Goal: Contribute content: Contribute content

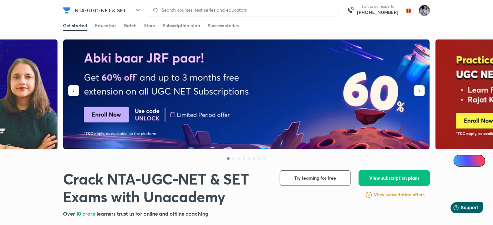
click at [423, 12] on img at bounding box center [424, 10] width 11 height 11
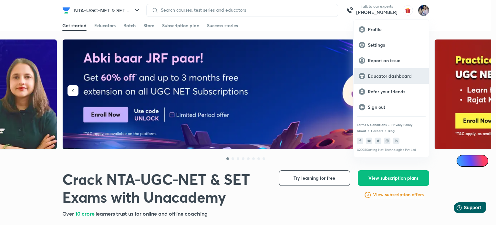
click at [371, 74] on p "Educator dashboard" at bounding box center [396, 76] width 56 height 6
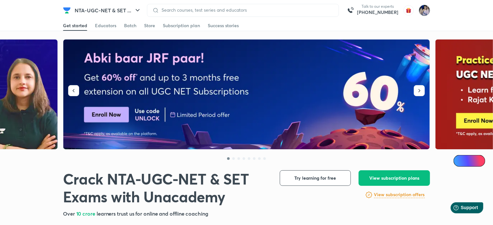
click at [428, 10] on img at bounding box center [424, 10] width 11 height 11
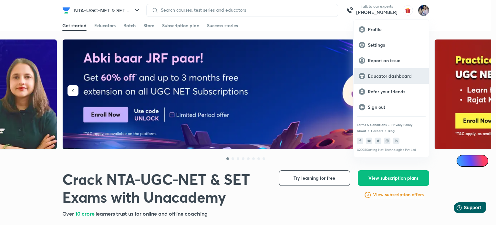
click at [376, 74] on p "Educator dashboard" at bounding box center [396, 76] width 56 height 6
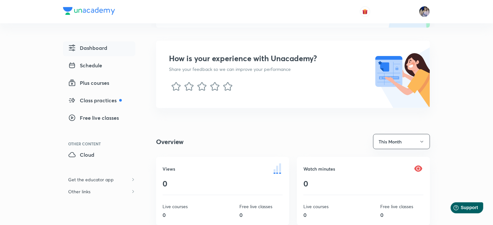
scroll to position [129, 0]
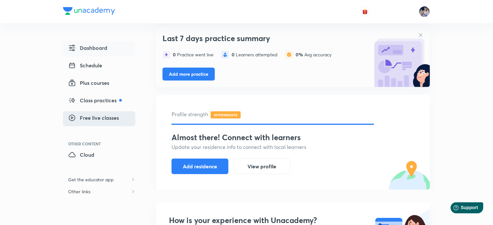
click at [102, 117] on span "Free live classes" at bounding box center [93, 118] width 51 height 8
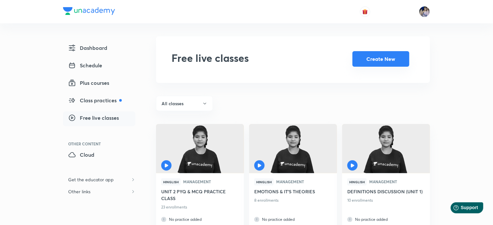
click at [379, 60] on button "Create New" at bounding box center [381, 59] width 57 height 16
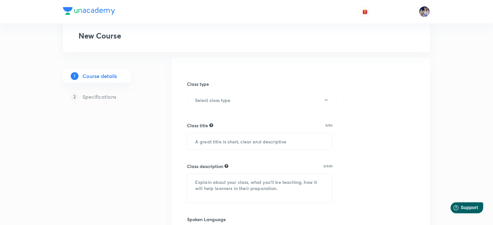
scroll to position [32, 0]
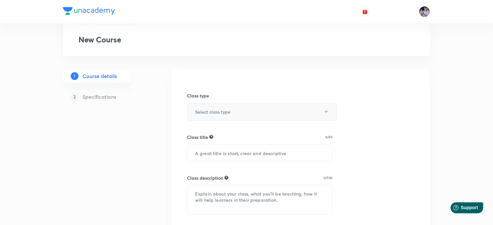
click at [326, 112] on icon "button" at bounding box center [326, 111] width 5 height 5
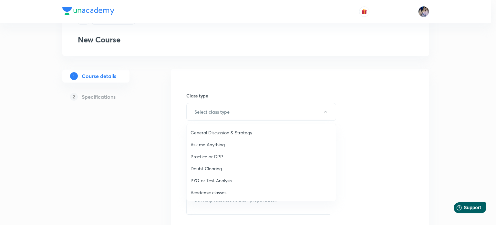
click at [216, 192] on span "Academic classes" at bounding box center [262, 192] width 142 height 7
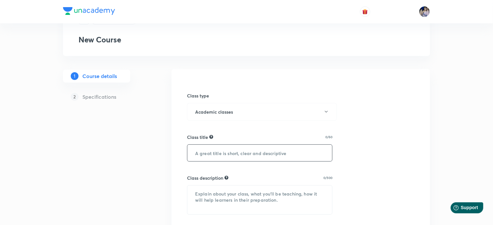
click at [226, 157] on input "text" at bounding box center [259, 152] width 145 height 16
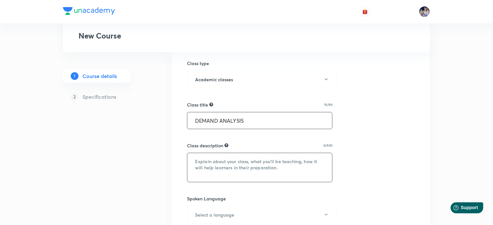
type input "DEMAND ANALYSIS"
click at [238, 159] on textarea at bounding box center [259, 167] width 145 height 29
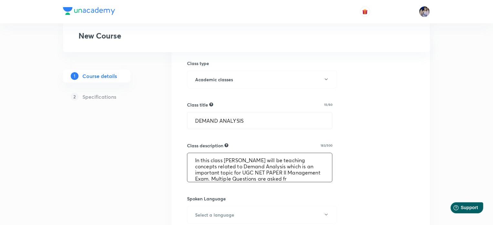
scroll to position [7, 0]
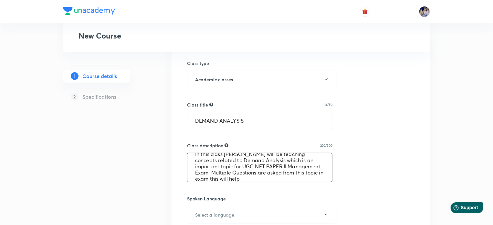
click at [261, 177] on textarea "In this class Tanya Gautam Ma'am will be teaching concepts related to Demand An…" at bounding box center [259, 167] width 145 height 29
click at [302, 177] on textarea "In this class Tanya Gautam Ma'am will be teaching concepts related to Demand An…" at bounding box center [259, 167] width 145 height 29
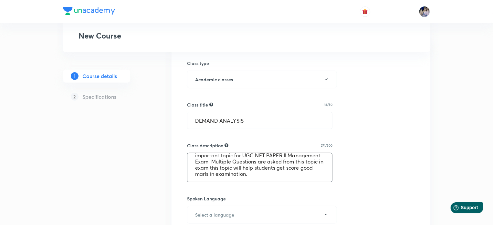
scroll to position [18, 0]
drag, startPoint x: 195, startPoint y: 159, endPoint x: 301, endPoint y: 176, distance: 108.0
click at [301, 176] on textarea "In this class [PERSON_NAME] will be teaching concepts related to Demand Analysi…" at bounding box center [259, 167] width 145 height 29
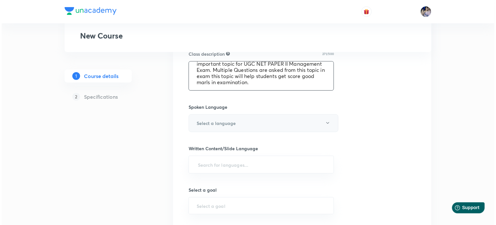
scroll to position [162, 0]
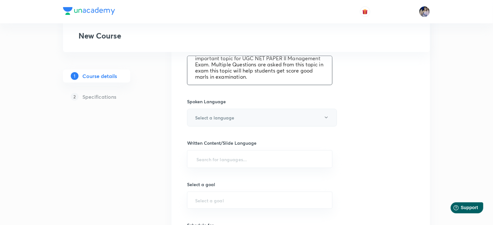
type textarea "In this class [PERSON_NAME] will be teaching concepts related to Demand Analysi…"
click at [326, 118] on icon "button" at bounding box center [326, 117] width 5 height 5
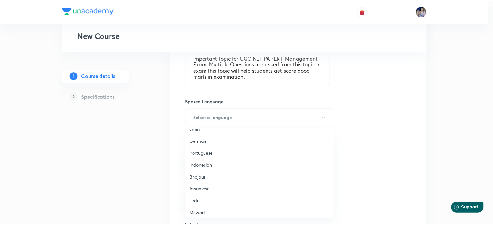
scroll to position [191, 0]
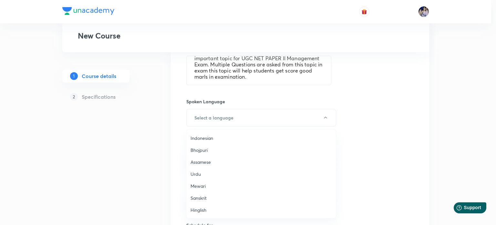
click at [198, 209] on span "Hinglish" at bounding box center [262, 209] width 142 height 7
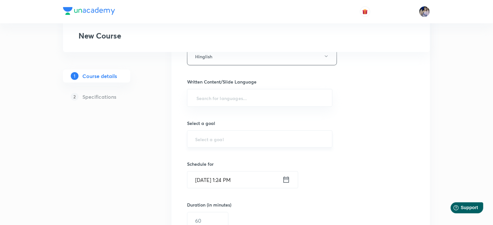
scroll to position [226, 0]
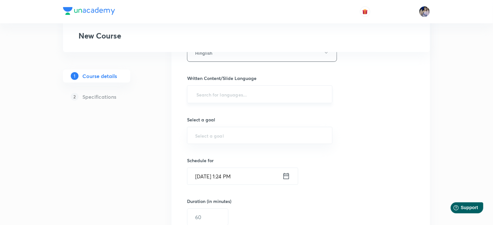
click at [228, 96] on input "text" at bounding box center [259, 94] width 129 height 12
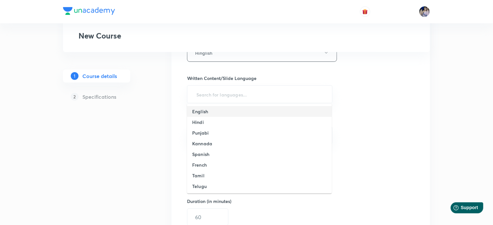
click at [195, 110] on h6 "English" at bounding box center [200, 111] width 16 height 7
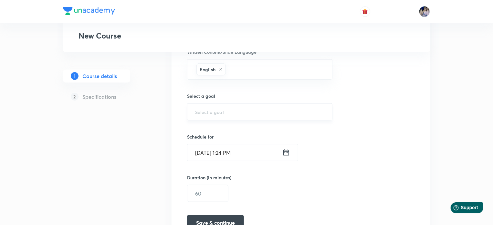
scroll to position [291, 0]
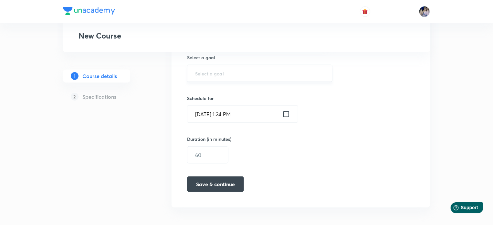
click at [205, 75] on div "​" at bounding box center [259, 73] width 145 height 17
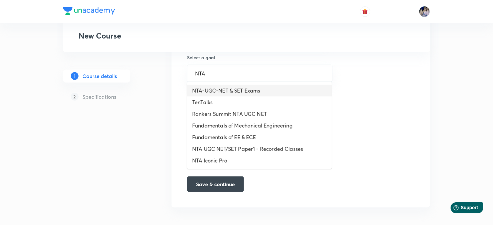
click at [210, 90] on li "NTA-UGC-NET & SET Exams" at bounding box center [259, 91] width 145 height 12
type input "NTA-UGC-NET & SET Exams"
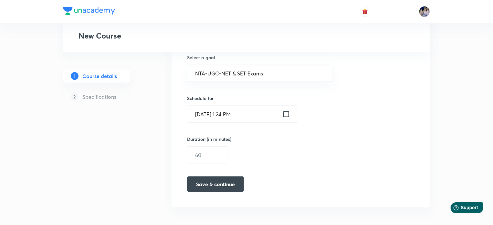
click at [286, 113] on icon at bounding box center [286, 113] width 8 height 9
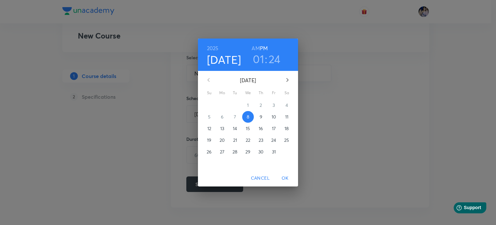
click at [221, 127] on p "13" at bounding box center [222, 128] width 4 height 6
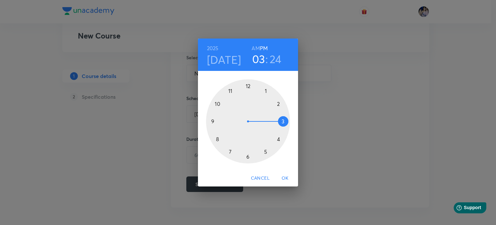
drag, startPoint x: 266, startPoint y: 91, endPoint x: 275, endPoint y: 119, distance: 29.0
click at [275, 119] on div at bounding box center [248, 121] width 84 height 84
drag, startPoint x: 269, startPoint y: 148, endPoint x: 248, endPoint y: 155, distance: 21.6
click at [248, 155] on div at bounding box center [248, 121] width 84 height 84
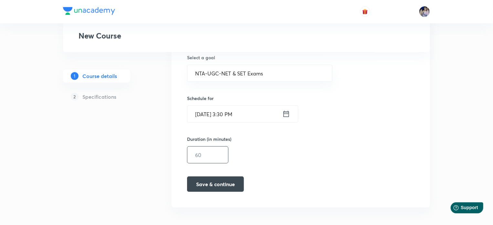
click at [210, 155] on input "text" at bounding box center [207, 154] width 41 height 16
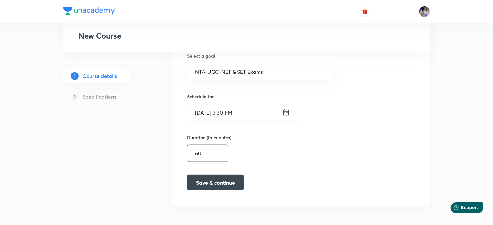
scroll to position [293, 0]
type input "60"
click at [216, 183] on button "Save & continue" at bounding box center [215, 182] width 57 height 16
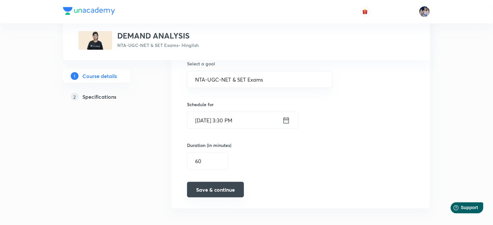
scroll to position [296, 0]
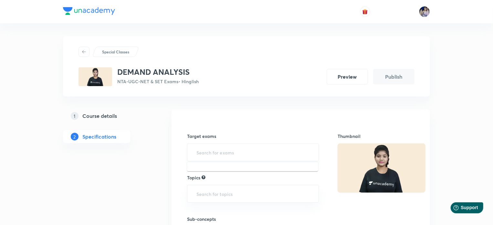
click at [210, 153] on input "text" at bounding box center [253, 152] width 116 height 12
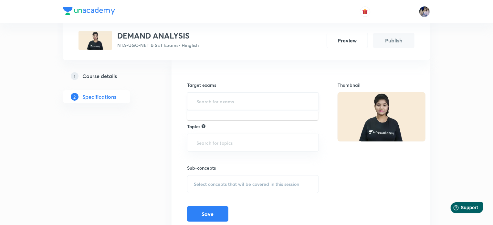
scroll to position [65, 0]
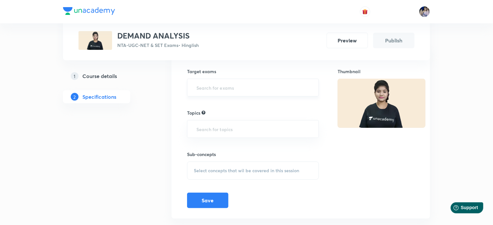
click at [212, 88] on input "text" at bounding box center [253, 87] width 116 height 12
click at [208, 89] on input "text" at bounding box center [253, 87] width 116 height 12
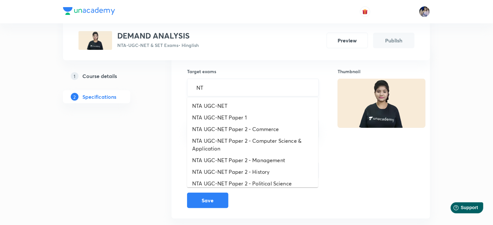
type input "NTA"
click at [224, 156] on li "NTA UGC-NET Paper 2 - Management" at bounding box center [252, 160] width 131 height 12
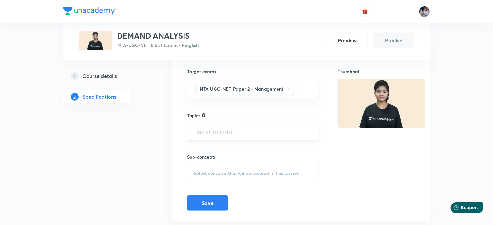
click at [213, 131] on input "text" at bounding box center [253, 131] width 116 height 12
type input "D"
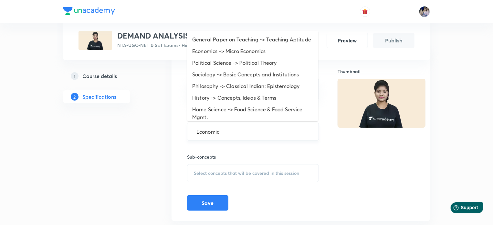
type input "Economics"
click at [219, 57] on li "Economics -> Micro Economics" at bounding box center [252, 51] width 131 height 12
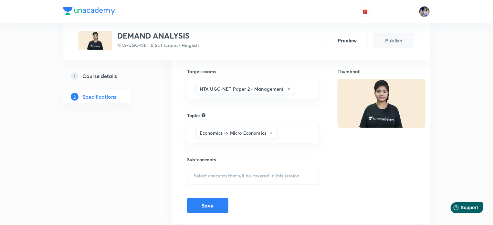
scroll to position [83, 0]
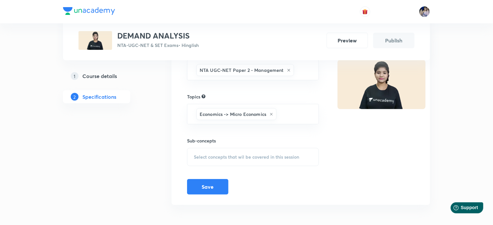
click at [211, 155] on span "Select concepts that wil be covered in this session" at bounding box center [246, 156] width 105 height 5
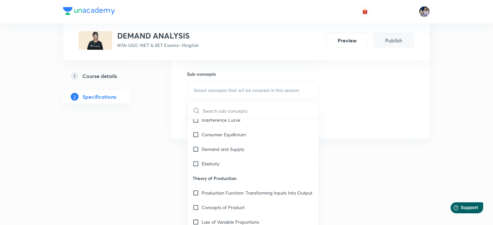
scroll to position [157, 0]
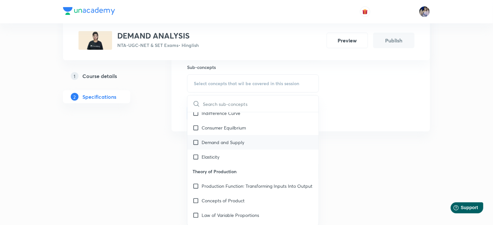
click at [196, 142] on input "checkbox" at bounding box center [197, 142] width 9 height 7
checkbox input "true"
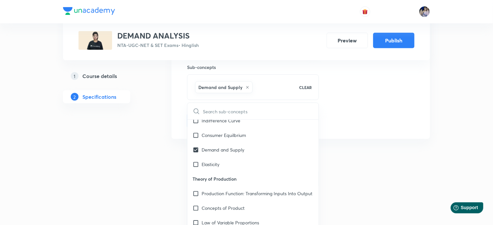
click at [376, 115] on div "Thumbnail" at bounding box center [376, 45] width 77 height 165
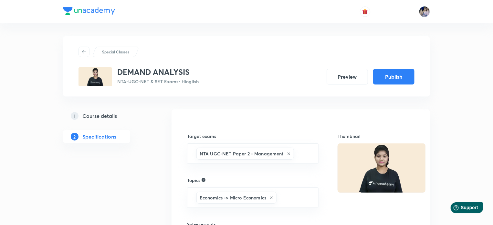
scroll to position [90, 0]
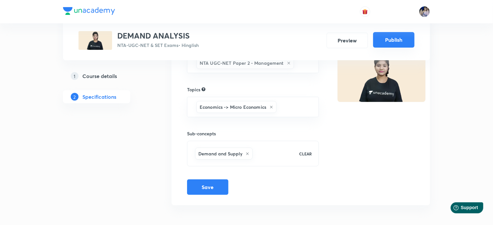
click at [391, 40] on button "Publish" at bounding box center [393, 40] width 41 height 16
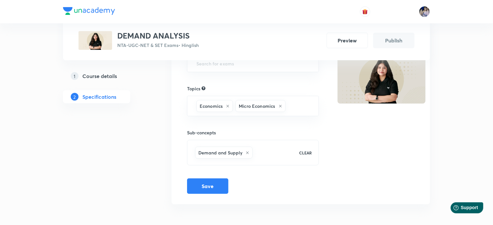
scroll to position [88, 0]
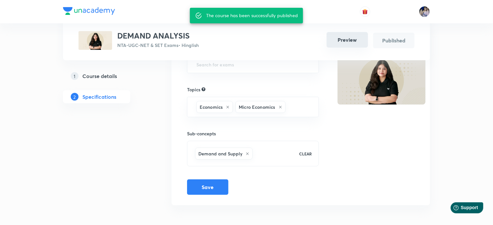
click at [346, 44] on button "Preview" at bounding box center [347, 40] width 41 height 16
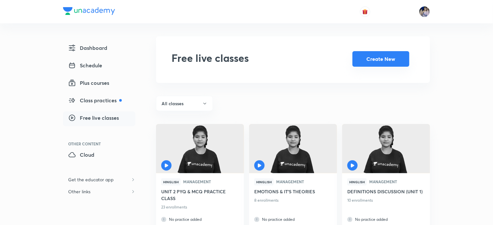
click at [365, 61] on button "Create New" at bounding box center [381, 59] width 57 height 16
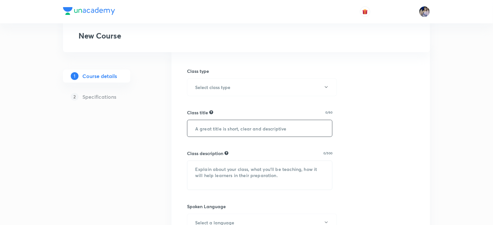
scroll to position [65, 0]
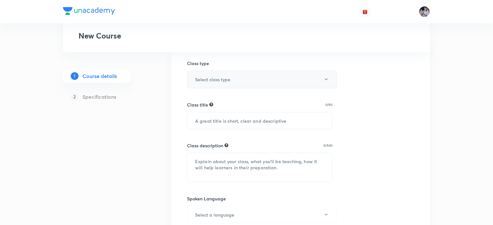
click at [326, 80] on icon "button" at bounding box center [326, 79] width 5 height 5
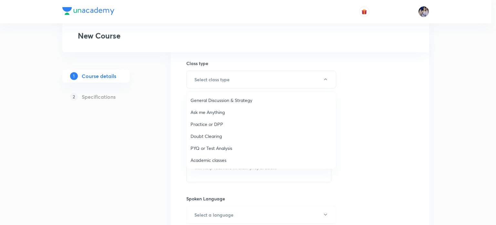
click at [211, 159] on span "Academic classes" at bounding box center [262, 159] width 142 height 7
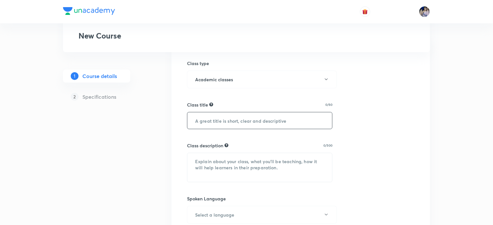
click at [198, 121] on input "text" at bounding box center [259, 120] width 145 height 16
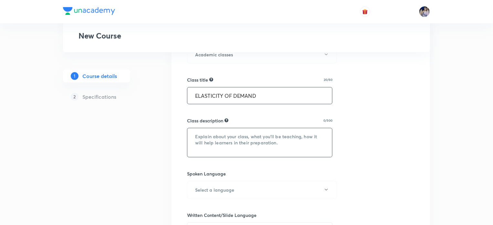
scroll to position [97, 0]
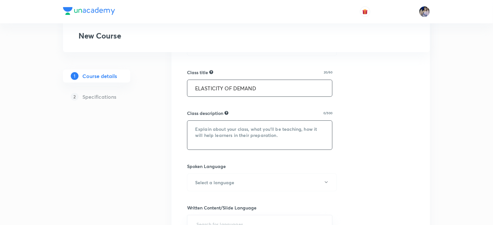
type input "ELASTICITY OF DEMAND"
paste textarea "In this class Tanya Gautam Ma'am will be teaching concepts related to Demand An…"
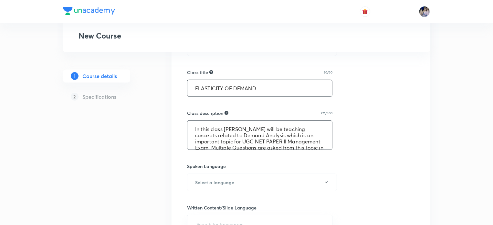
scroll to position [14, 0]
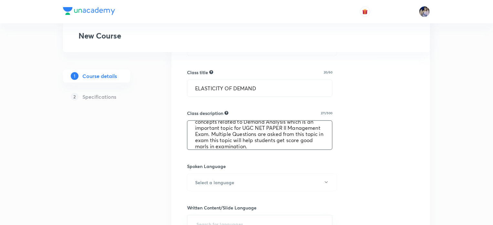
click at [244, 146] on textarea "In this class Tanya Gautam Ma'am will be teaching concepts related to Demand An…" at bounding box center [259, 135] width 145 height 29
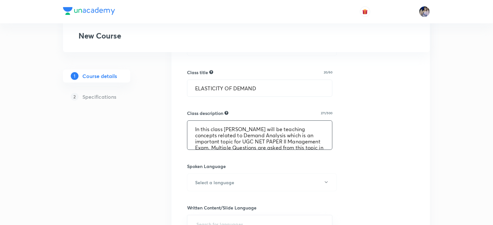
click at [285, 135] on textarea "In this class Tanya Gautam Ma'am will be teaching concepts related to Demand An…" at bounding box center [259, 135] width 145 height 29
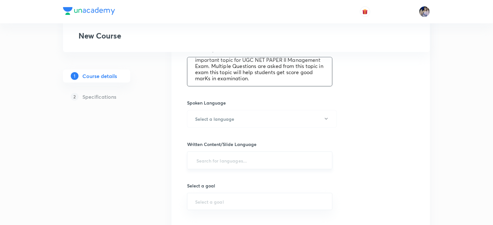
scroll to position [162, 0]
type textarea "In this class Tanya Gautam Ma'am will be teaching concepts related to Elasticit…"
click at [324, 118] on icon "button" at bounding box center [326, 117] width 5 height 5
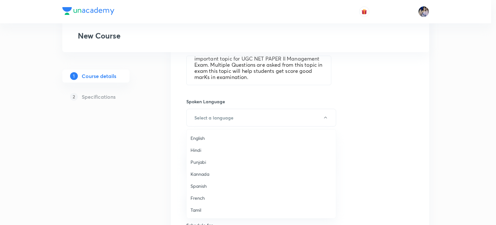
click at [202, 137] on span "English" at bounding box center [262, 137] width 142 height 7
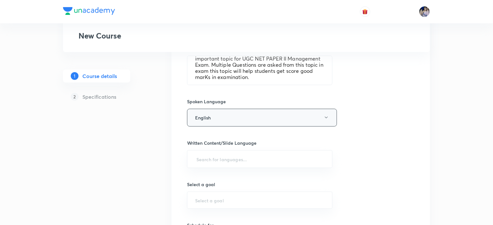
click at [324, 116] on icon "button" at bounding box center [326, 117] width 5 height 5
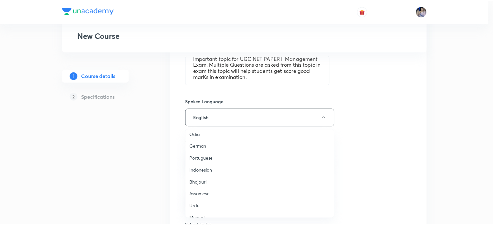
scroll to position [191, 0]
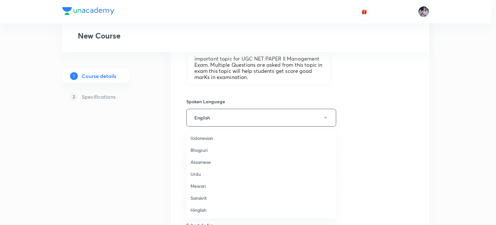
click at [202, 208] on span "Hinglish" at bounding box center [262, 209] width 142 height 7
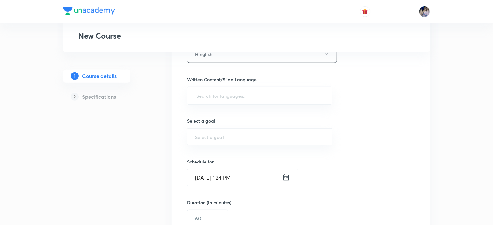
scroll to position [226, 0]
click at [225, 91] on input "text" at bounding box center [259, 94] width 129 height 12
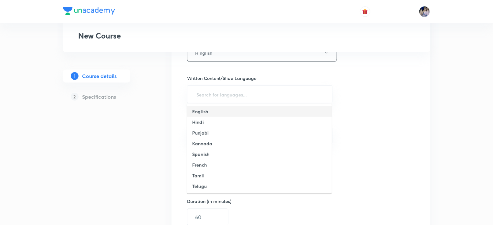
click at [204, 110] on h6 "English" at bounding box center [200, 111] width 16 height 7
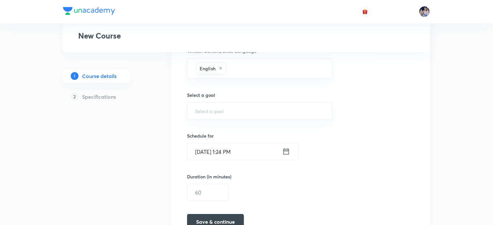
scroll to position [291, 0]
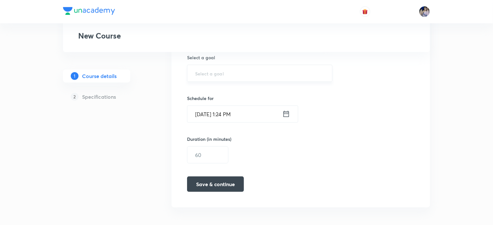
click at [218, 78] on div "​" at bounding box center [259, 73] width 145 height 17
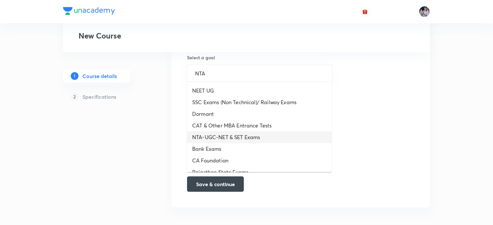
click at [233, 137] on li "NTA-UGC-NET & SET Exams" at bounding box center [259, 137] width 145 height 12
type input "NTA-UGC-NET & SET Exams"
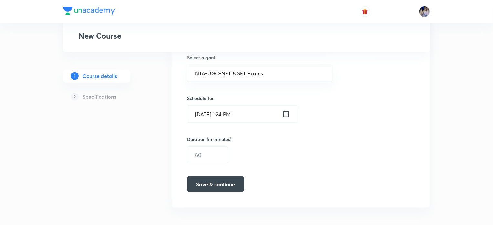
scroll to position [293, 0]
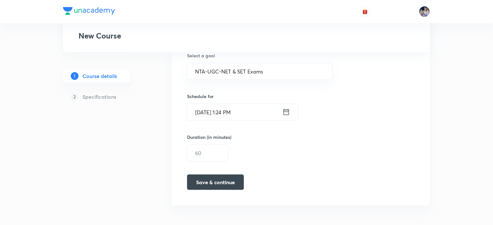
click at [286, 112] on icon at bounding box center [286, 111] width 8 height 9
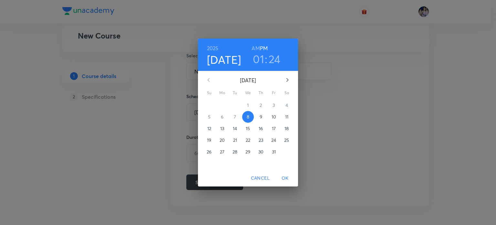
click at [235, 128] on p "14" at bounding box center [235, 128] width 4 height 6
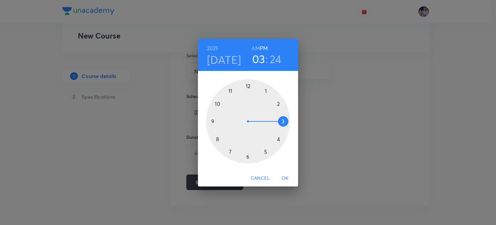
drag, startPoint x: 267, startPoint y: 91, endPoint x: 279, endPoint y: 120, distance: 31.9
click at [279, 120] on div at bounding box center [248, 121] width 84 height 84
drag, startPoint x: 270, startPoint y: 149, endPoint x: 279, endPoint y: 120, distance: 30.5
click at [279, 120] on div at bounding box center [248, 121] width 84 height 84
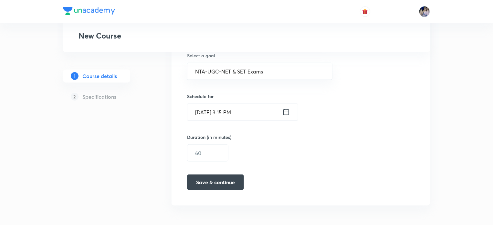
click at [286, 112] on icon at bounding box center [286, 111] width 8 height 9
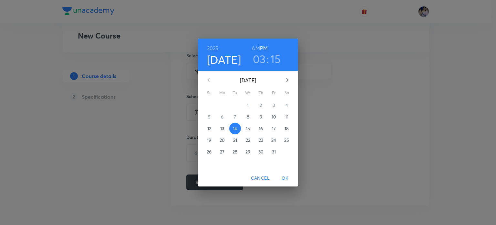
click at [273, 58] on h3 "15" at bounding box center [275, 59] width 11 height 14
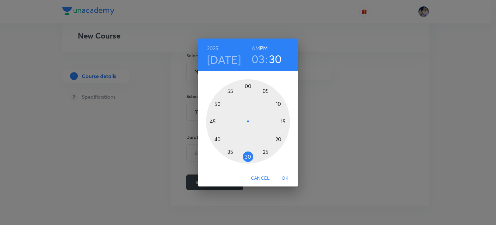
drag, startPoint x: 285, startPoint y: 122, endPoint x: 247, endPoint y: 150, distance: 47.4
click at [247, 150] on div at bounding box center [248, 121] width 84 height 84
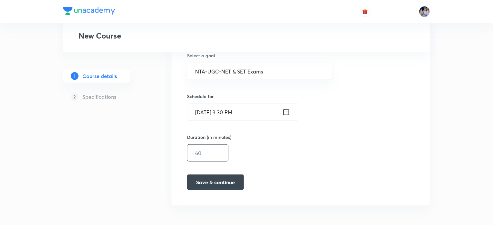
click at [211, 149] on input "text" at bounding box center [207, 152] width 41 height 16
type input "60"
click at [214, 186] on button "Save & continue" at bounding box center [215, 182] width 57 height 16
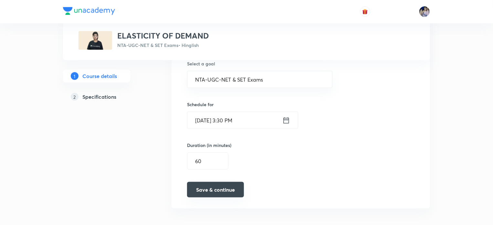
scroll to position [296, 0]
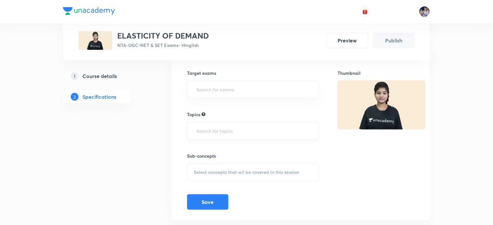
scroll to position [65, 0]
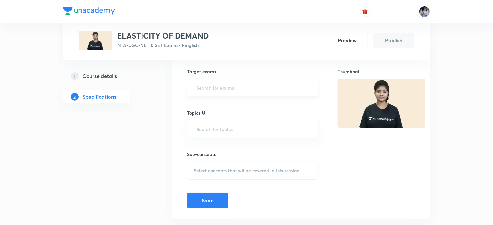
click at [214, 89] on input "text" at bounding box center [253, 87] width 116 height 12
type input "NTA"
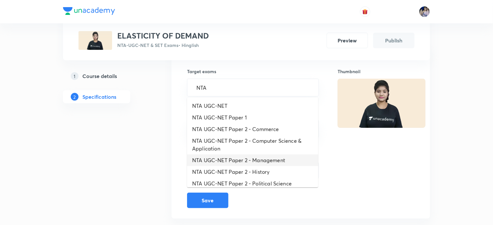
click at [230, 162] on li "NTA UGC-NET Paper 2 - Management" at bounding box center [252, 160] width 131 height 12
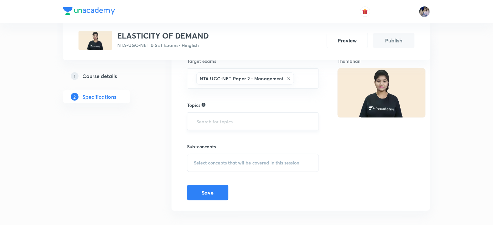
scroll to position [81, 0]
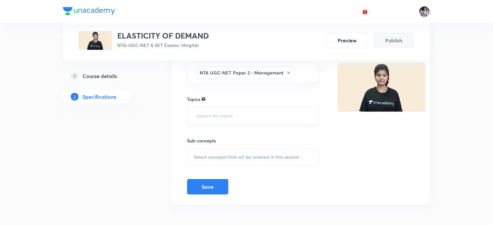
click at [219, 112] on input "text" at bounding box center [253, 115] width 116 height 12
type input "ECO"
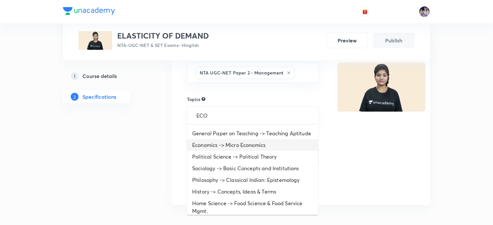
click at [233, 151] on li "Economics -> Micro Economics" at bounding box center [252, 145] width 131 height 12
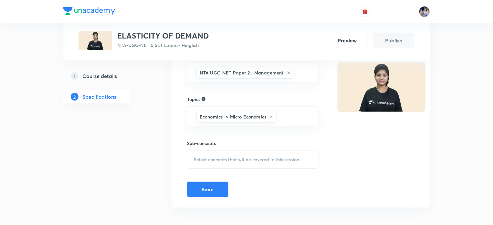
click at [206, 161] on span "Select concepts that wil be covered in this session" at bounding box center [246, 159] width 105 height 5
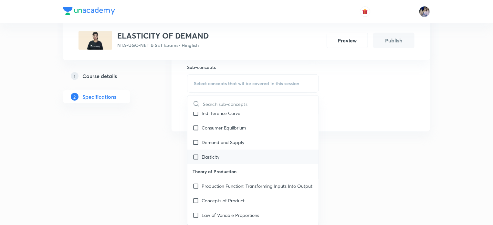
scroll to position [97, 0]
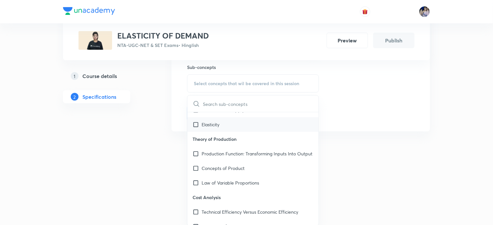
click at [195, 123] on input "checkbox" at bounding box center [197, 124] width 9 height 7
checkbox input "true"
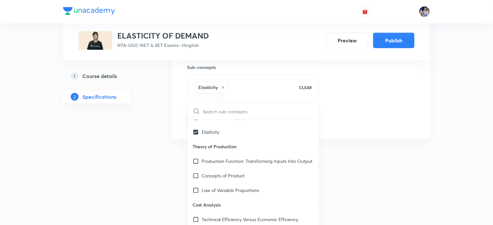
click at [364, 114] on div "Thumbnail" at bounding box center [376, 45] width 77 height 165
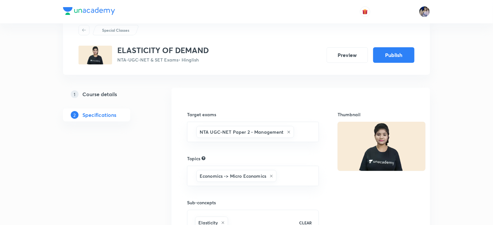
scroll to position [90, 0]
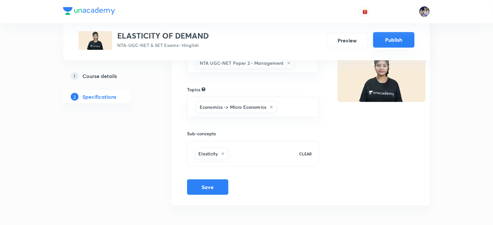
click at [393, 42] on button "Publish" at bounding box center [393, 40] width 41 height 16
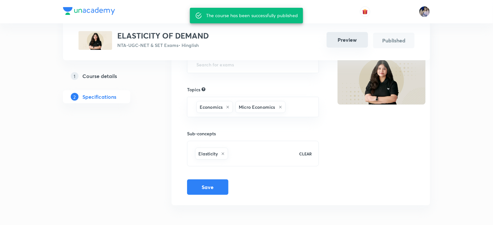
click at [343, 42] on button "Preview" at bounding box center [347, 40] width 41 height 16
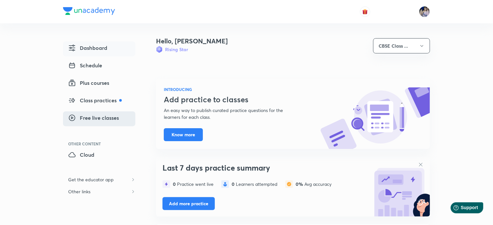
click at [93, 113] on link "Free live classes" at bounding box center [99, 118] width 72 height 15
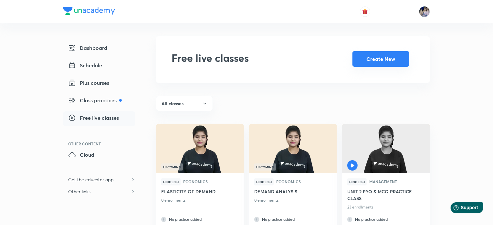
click at [366, 59] on button "Create New" at bounding box center [381, 59] width 57 height 16
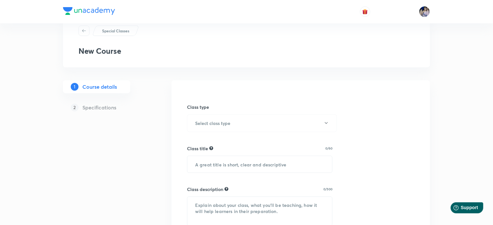
scroll to position [32, 0]
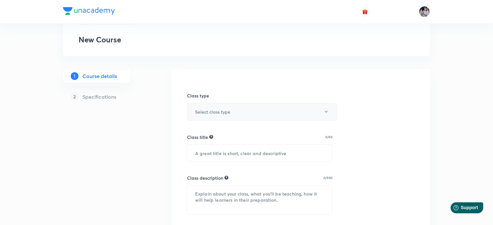
click at [323, 111] on button "Select class type" at bounding box center [262, 112] width 150 height 18
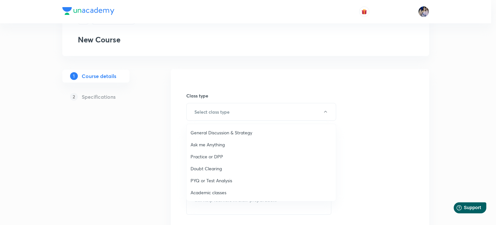
click at [201, 191] on span "Academic classes" at bounding box center [262, 192] width 142 height 7
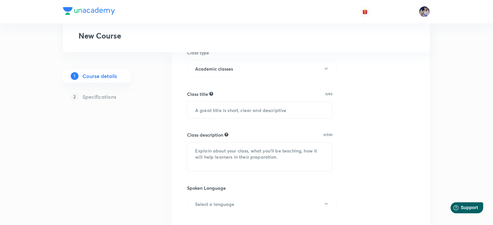
scroll to position [65, 0]
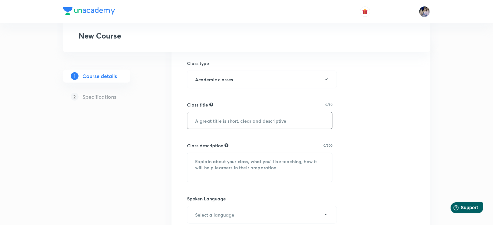
click at [219, 123] on input "text" at bounding box center [259, 120] width 145 height 16
type input "i"
type input "I"
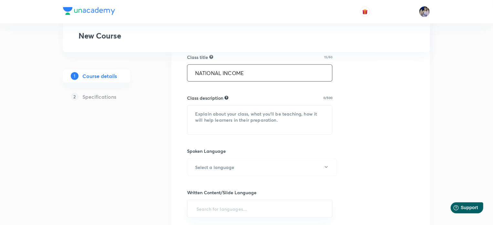
scroll to position [97, 0]
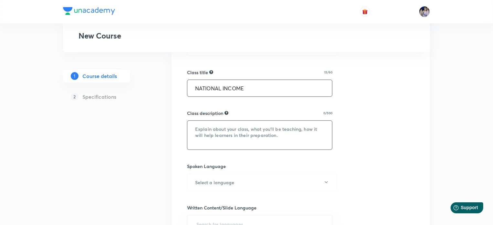
type input "NATIONAL INCOME"
click at [216, 129] on textarea at bounding box center [259, 135] width 145 height 29
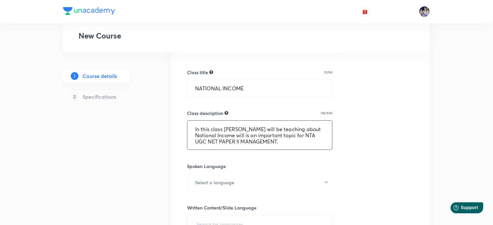
click at [261, 135] on textarea "In this class Tanya Gautam Ma'am will be teaching about National Income will is…" at bounding box center [259, 135] width 145 height 29
click at [304, 143] on textarea "In this class Tanya Gautam Ma'am will be teaching about National Income which i…" at bounding box center [259, 135] width 145 height 29
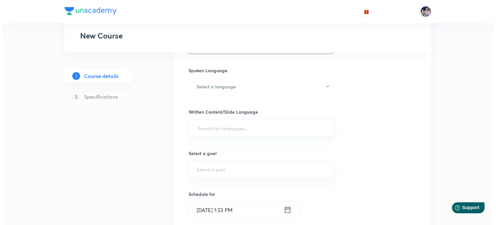
scroll to position [194, 0]
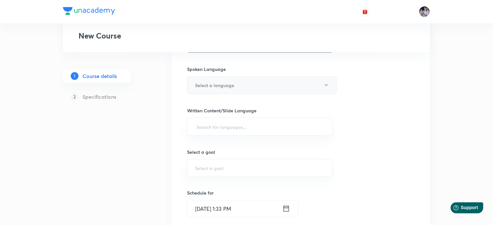
type textarea "In this class Tanya Gautam Ma'am will be teaching about National Income which i…"
click at [326, 85] on icon "button" at bounding box center [326, 84] width 5 height 5
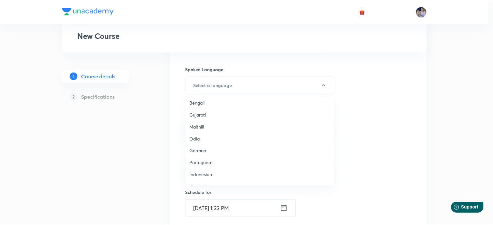
scroll to position [191, 0]
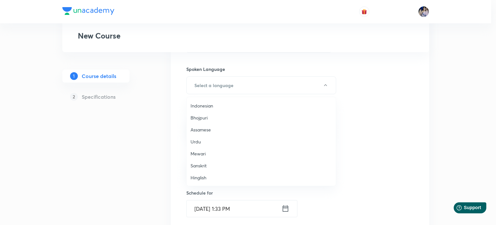
click at [199, 175] on span "Hinglish" at bounding box center [262, 177] width 142 height 7
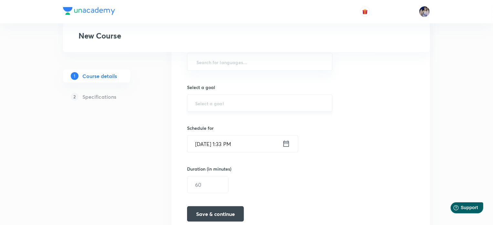
scroll to position [226, 0]
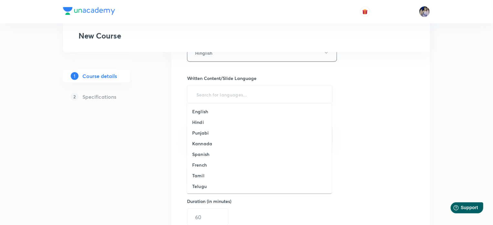
click at [228, 98] on input "text" at bounding box center [259, 94] width 129 height 12
click at [204, 110] on h6 "English" at bounding box center [200, 111] width 16 height 7
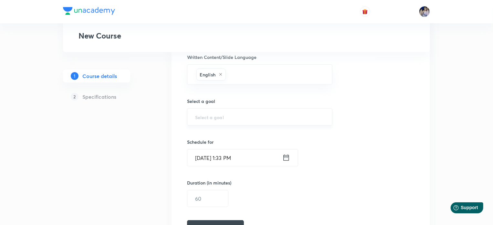
scroll to position [259, 0]
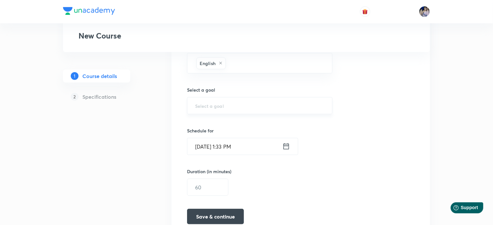
click at [215, 102] on input "text" at bounding box center [259, 105] width 129 height 6
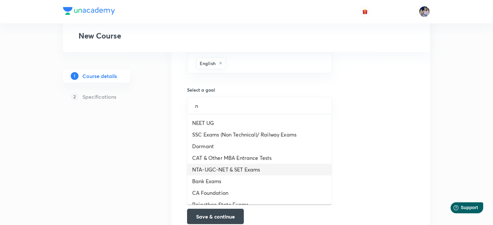
click at [229, 166] on li "NTA-UGC-NET & SET Exams" at bounding box center [259, 170] width 145 height 12
type input "NTA-UGC-NET & SET Exams"
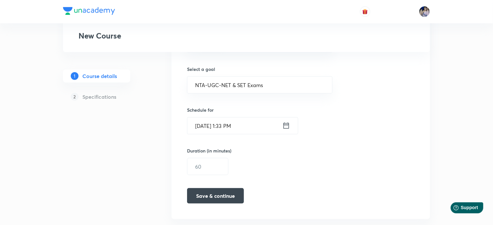
scroll to position [293, 0]
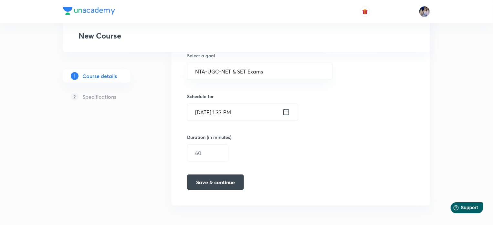
click at [285, 112] on icon at bounding box center [286, 111] width 8 height 9
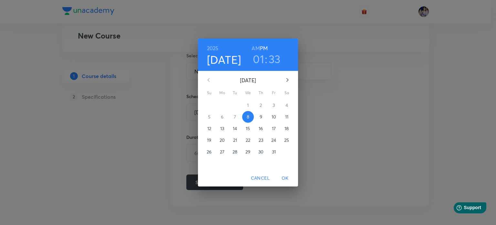
click at [248, 126] on p "15" at bounding box center [248, 128] width 4 height 6
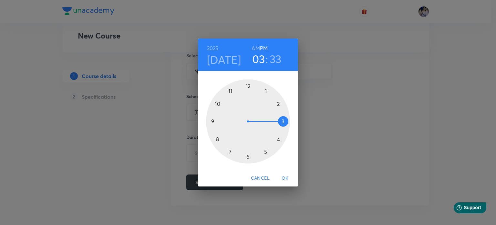
drag, startPoint x: 267, startPoint y: 92, endPoint x: 285, endPoint y: 121, distance: 34.4
click at [285, 121] on div at bounding box center [248, 121] width 84 height 84
drag, startPoint x: 238, startPoint y: 154, endPoint x: 248, endPoint y: 154, distance: 10.7
click at [248, 154] on div at bounding box center [248, 121] width 84 height 84
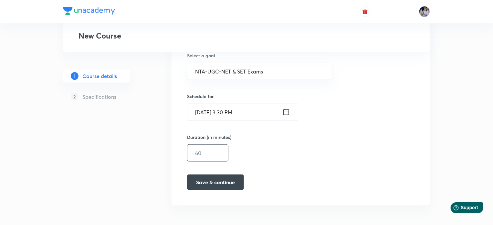
click at [205, 154] on input "text" at bounding box center [207, 152] width 41 height 16
type input "60"
click at [228, 179] on button "Save & continue" at bounding box center [215, 182] width 57 height 16
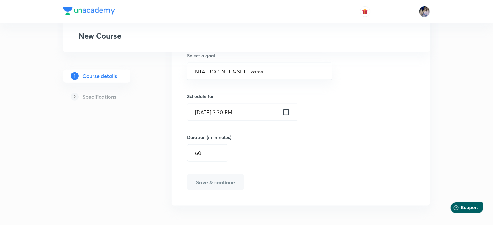
type textarea "In this class [PERSON_NAME] will be teaching about National Income which is an …"
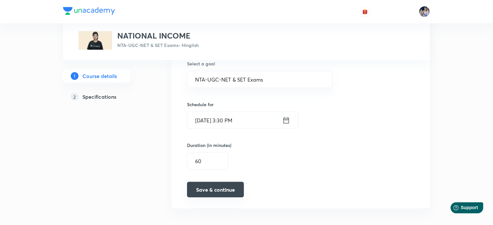
scroll to position [296, 0]
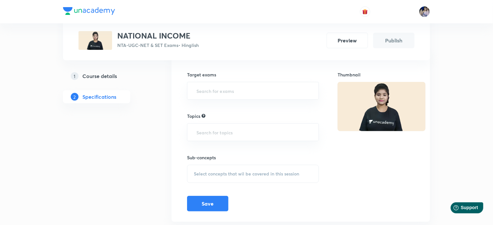
scroll to position [65, 0]
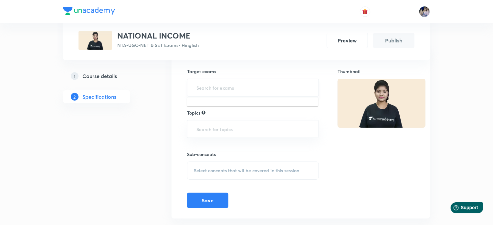
click at [210, 88] on input "text" at bounding box center [253, 87] width 116 height 12
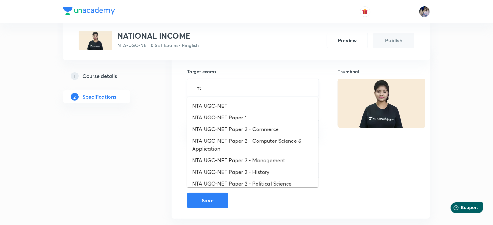
type input "nta"
click at [244, 158] on li "NTA UGC-NET Paper 2 - Management" at bounding box center [252, 160] width 131 height 12
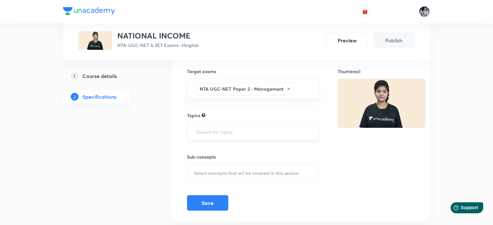
click at [213, 130] on input "text" at bounding box center [253, 131] width 116 height 12
type input "economics"
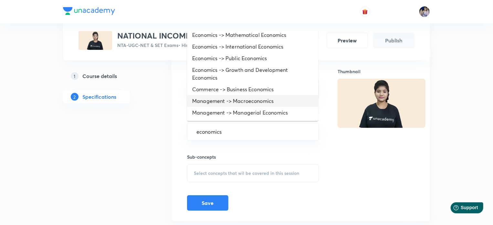
scroll to position [16, 0]
click at [251, 110] on li "Management -> Managerial Economics" at bounding box center [252, 113] width 131 height 12
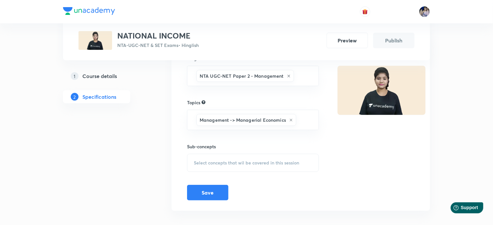
scroll to position [83, 0]
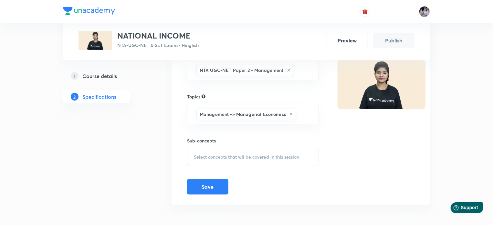
click at [217, 155] on span "Select concepts that wil be covered in this session" at bounding box center [246, 156] width 105 height 5
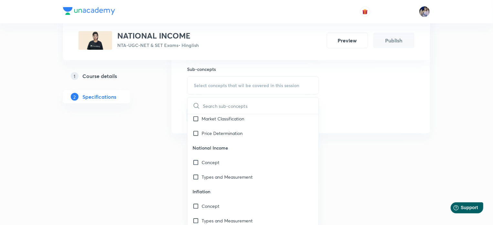
scroll to position [157, 0]
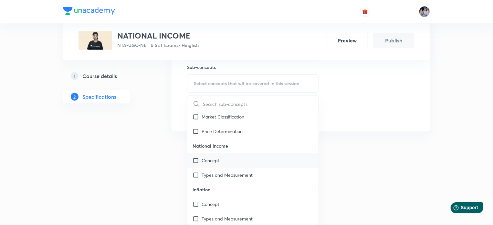
click at [196, 160] on input "checkbox" at bounding box center [197, 160] width 9 height 7
checkbox input "true"
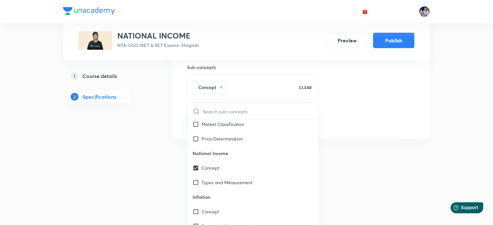
click at [384, 108] on div "Thumbnail" at bounding box center [376, 45] width 77 height 165
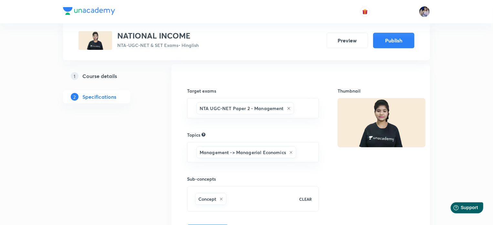
scroll to position [90, 0]
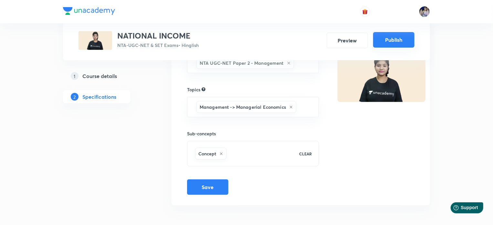
click at [385, 40] on button "Publish" at bounding box center [393, 40] width 41 height 16
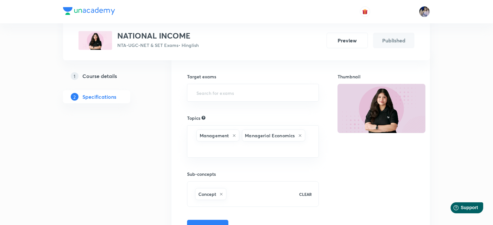
scroll to position [3, 0]
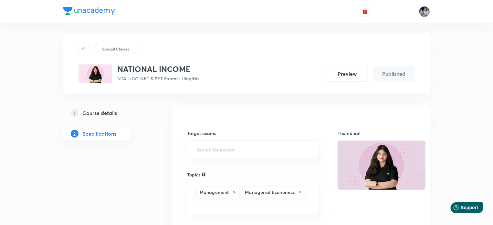
scroll to position [100, 0]
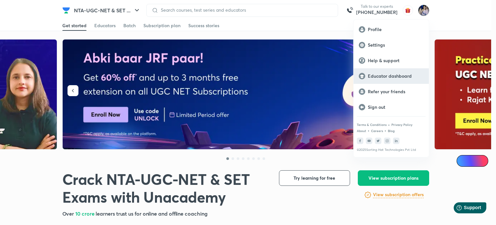
click at [390, 75] on p "Educator dashboard" at bounding box center [396, 76] width 56 height 6
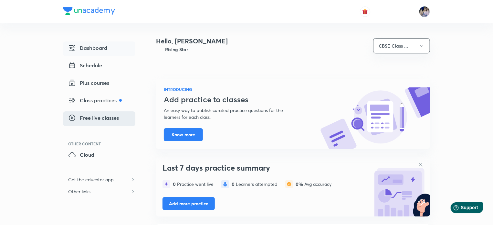
click at [107, 116] on span "Free live classes" at bounding box center [93, 118] width 51 height 8
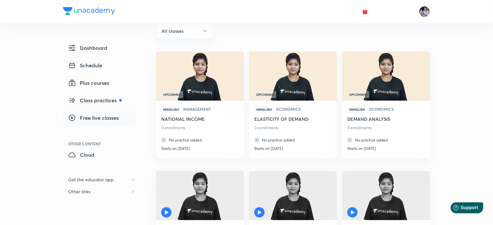
scroll to position [65, 0]
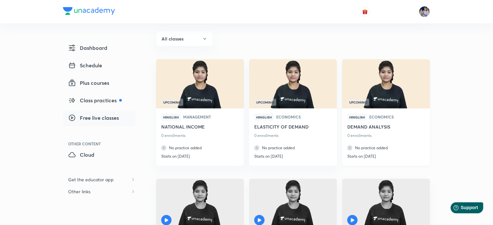
click at [370, 124] on h6 "DEMAND ANALYSIS" at bounding box center [386, 127] width 78 height 8
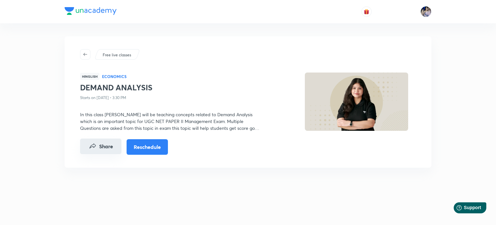
click at [94, 146] on icon "Share" at bounding box center [93, 145] width 6 height 5
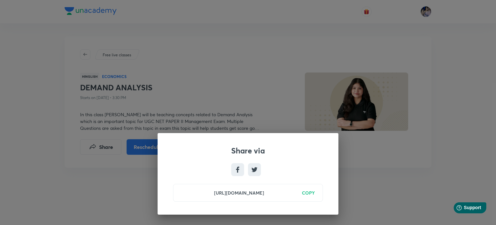
click at [309, 193] on h6 "COPY" at bounding box center [308, 192] width 13 height 7
click at [386, 187] on div "Share via [URL][DOMAIN_NAME] Copied" at bounding box center [248, 112] width 496 height 225
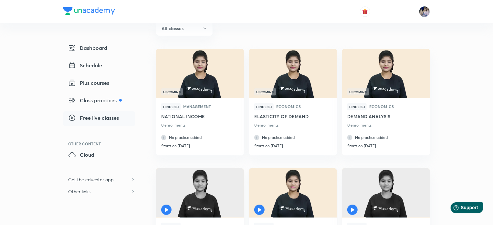
scroll to position [32, 0]
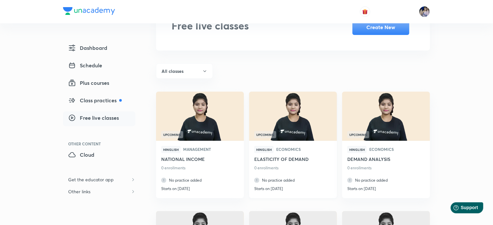
click at [286, 158] on h6 "ELASTICITY OF DEMAND" at bounding box center [293, 159] width 78 height 8
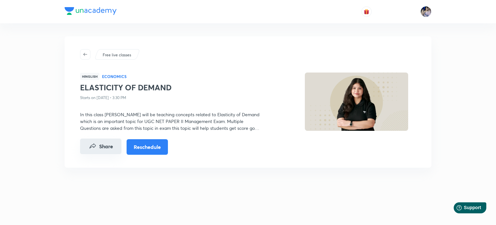
click at [95, 149] on icon "Share" at bounding box center [93, 146] width 8 height 8
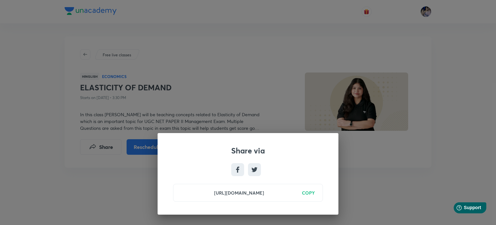
click at [309, 192] on h6 "COPY" at bounding box center [308, 192] width 13 height 7
click at [411, 191] on div "Share via [URL][DOMAIN_NAME] Copied" at bounding box center [248, 112] width 496 height 225
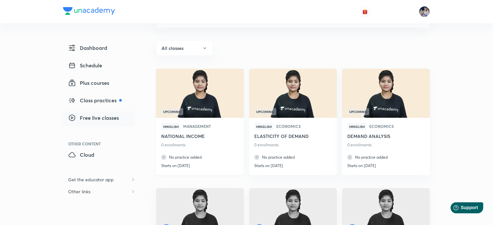
scroll to position [65, 0]
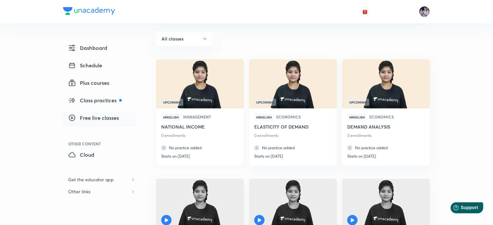
click at [194, 126] on h6 "NATIONAL INCOME" at bounding box center [200, 127] width 78 height 8
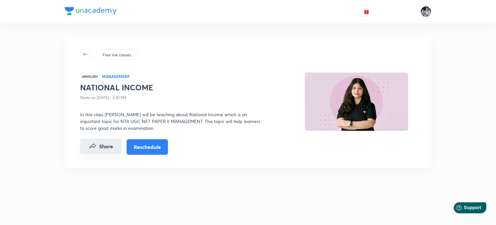
click at [104, 144] on button "Share" at bounding box center [100, 146] width 41 height 16
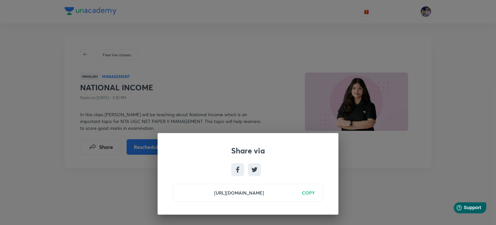
click at [310, 192] on h6 "COPY" at bounding box center [308, 192] width 13 height 7
click at [383, 186] on div "Share via [URL][DOMAIN_NAME] Copied" at bounding box center [248, 112] width 496 height 225
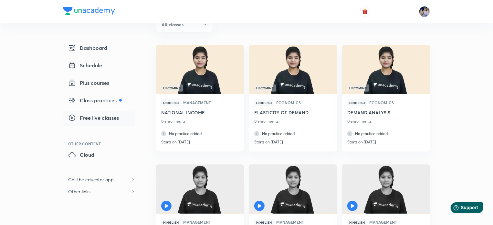
scroll to position [97, 0]
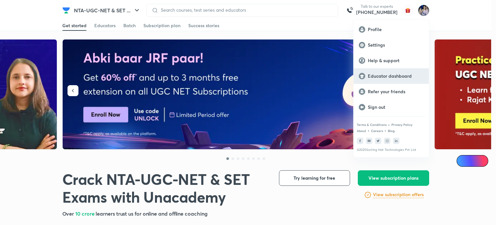
click at [379, 74] on p "Educator dashboard" at bounding box center [396, 76] width 56 height 6
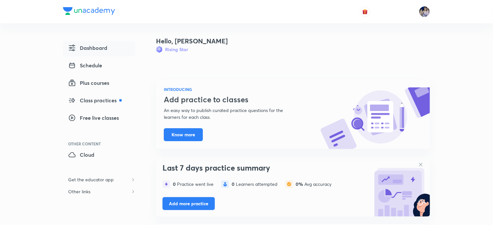
click at [425, 13] on img at bounding box center [424, 11] width 11 height 11
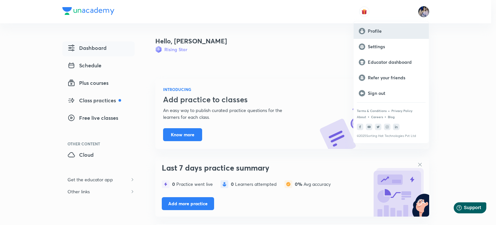
click at [378, 31] on p "Profile" at bounding box center [396, 31] width 56 height 6
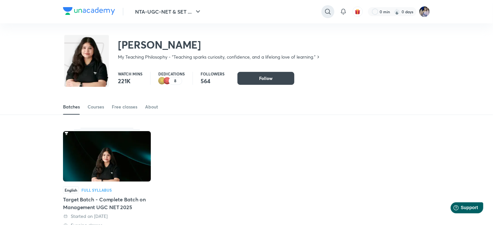
click at [330, 9] on icon at bounding box center [328, 12] width 8 height 8
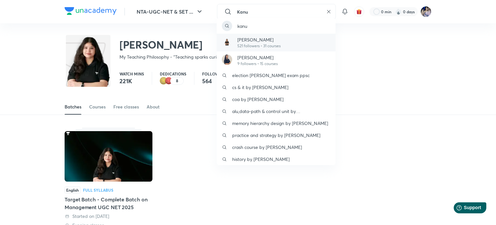
type input "Kanu"
click at [270, 40] on p "Kanupriya Raghav" at bounding box center [259, 39] width 43 height 7
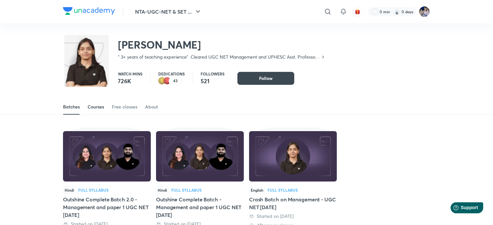
click at [92, 107] on div "Courses" at bounding box center [96, 106] width 16 height 6
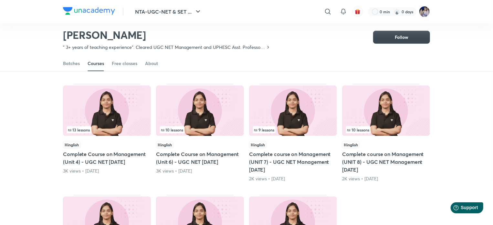
scroll to position [189, 0]
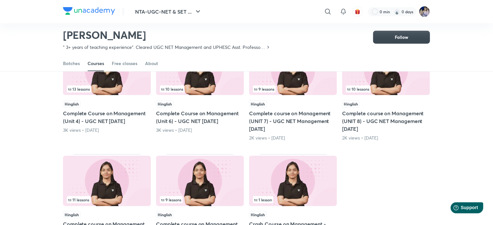
click at [127, 116] on h5 "Complete Course on Management (Unit 4) - UGC NET June 2025" at bounding box center [107, 117] width 88 height 16
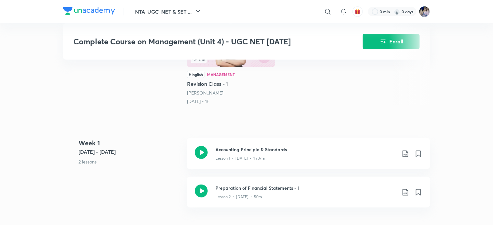
scroll to position [259, 0]
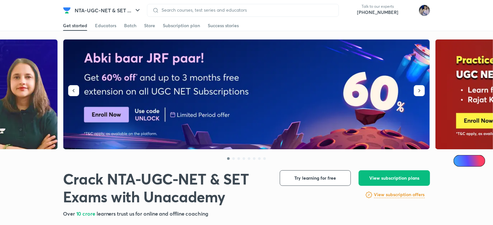
click at [424, 12] on img at bounding box center [424, 10] width 11 height 11
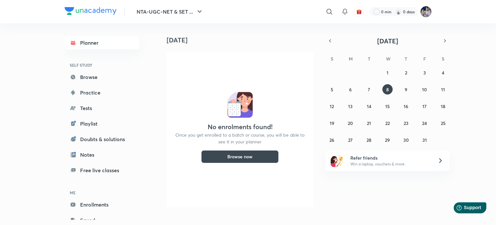
click at [425, 12] on img at bounding box center [426, 11] width 11 height 11
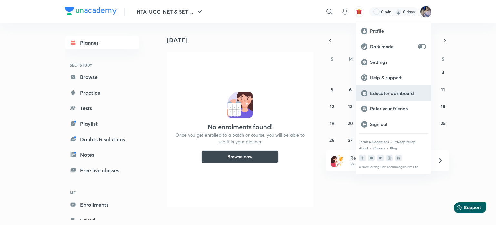
click at [395, 93] on p "Educator dashboard" at bounding box center [398, 93] width 56 height 6
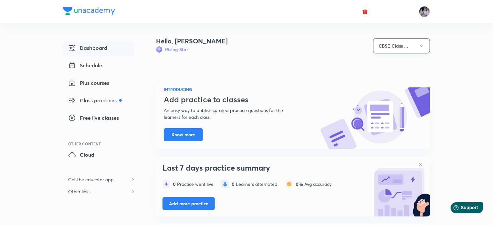
click at [418, 46] on button "CBSE Class ..." at bounding box center [401, 45] width 57 height 15
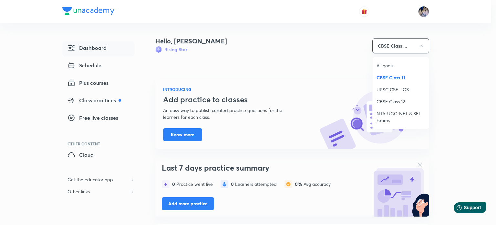
click at [388, 114] on span "NTA-UGC-NET & SET Exams" at bounding box center [401, 117] width 48 height 14
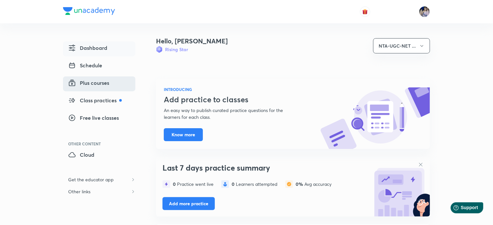
click at [95, 84] on span "Plus courses" at bounding box center [88, 83] width 41 height 8
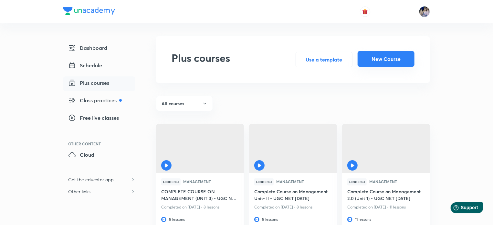
click at [383, 59] on button "New Course" at bounding box center [386, 59] width 57 height 16
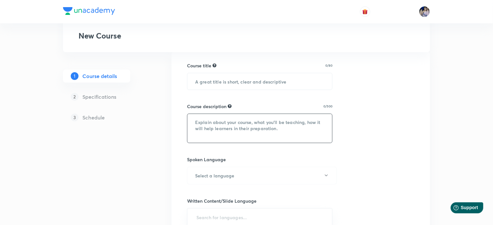
scroll to position [65, 0]
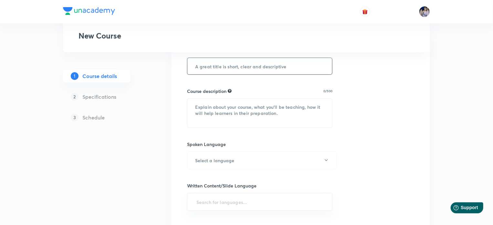
click at [208, 70] on input "text" at bounding box center [259, 66] width 145 height 16
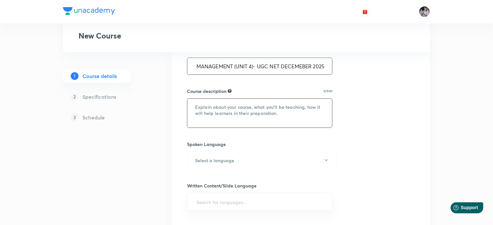
type input "COMPLETE COURSE ON MANAGEMENT (UNIT 4)- UGC NET DECEMEBER 2025"
click at [203, 103] on textarea at bounding box center [259, 113] width 145 height 29
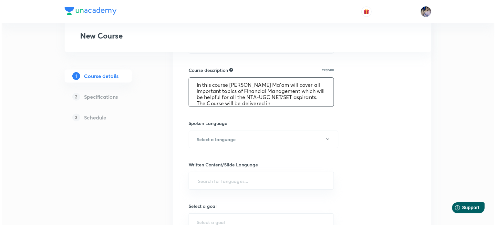
scroll to position [97, 0]
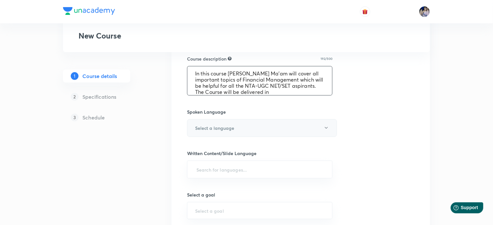
type textarea "In this course [PERSON_NAME] Ma'am will cover all important topics of Financial…"
click at [323, 126] on button "Select a language" at bounding box center [262, 128] width 150 height 18
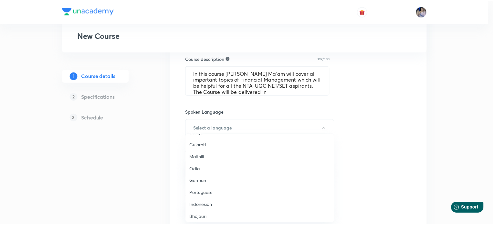
scroll to position [191, 0]
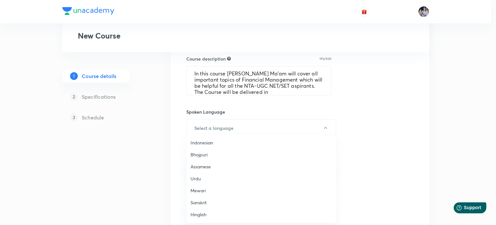
click at [198, 213] on span "Hinglish" at bounding box center [262, 214] width 142 height 7
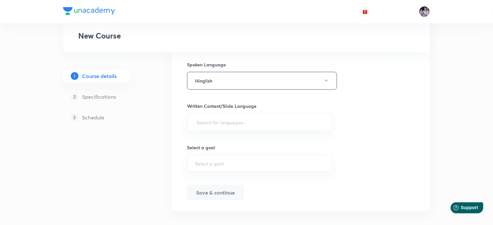
scroll to position [150, 0]
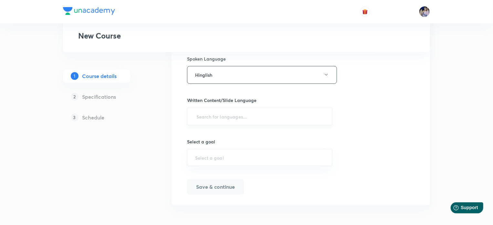
click at [205, 119] on input "text" at bounding box center [259, 116] width 129 height 12
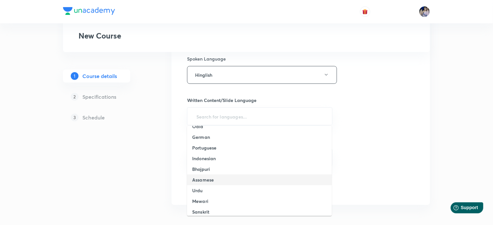
scroll to position [160, 0]
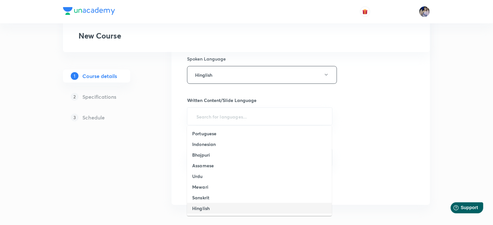
click at [198, 206] on h6 "Hinglish" at bounding box center [200, 208] width 17 height 7
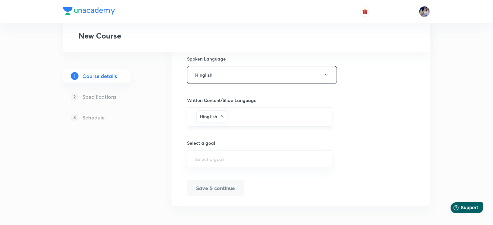
click at [221, 115] on icon at bounding box center [222, 116] width 4 height 4
click at [212, 115] on input "text" at bounding box center [259, 116] width 129 height 12
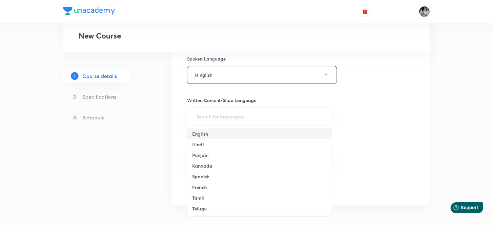
click at [206, 133] on h6 "English" at bounding box center [200, 133] width 16 height 7
click at [218, 157] on input "text" at bounding box center [259, 157] width 129 height 6
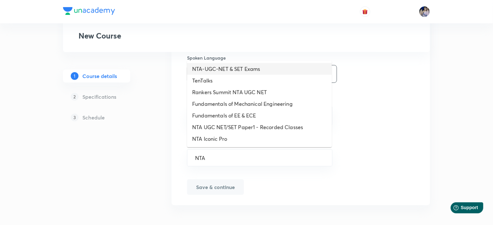
click at [231, 67] on li "NTA-UGC-NET & SET Exams" at bounding box center [259, 69] width 145 height 12
type input "NTA-UGC-NET & SET Exams"
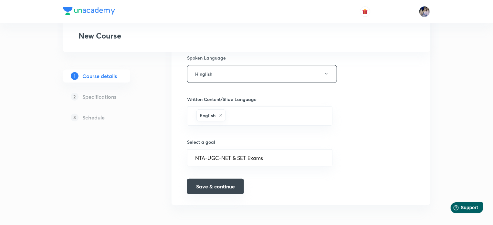
click at [212, 188] on button "Save & continue" at bounding box center [215, 186] width 57 height 16
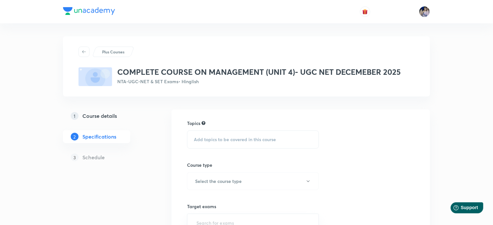
click at [225, 137] on span "Add topics to be covered in this course" at bounding box center [235, 139] width 82 height 5
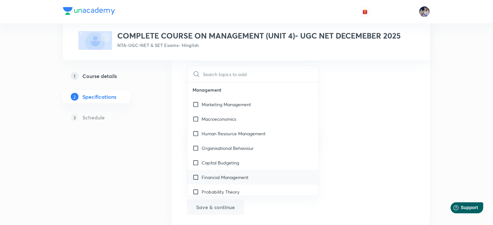
scroll to position [97, 0]
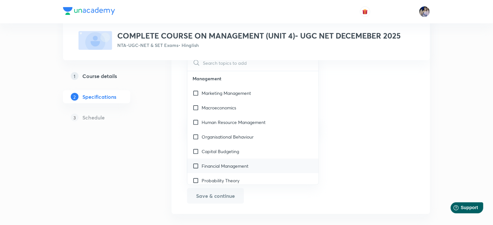
click at [195, 165] on input "checkbox" at bounding box center [197, 165] width 9 height 7
checkbox input "true"
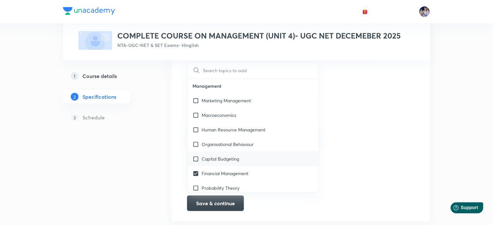
click at [194, 156] on input "checkbox" at bounding box center [197, 158] width 9 height 7
checkbox input "true"
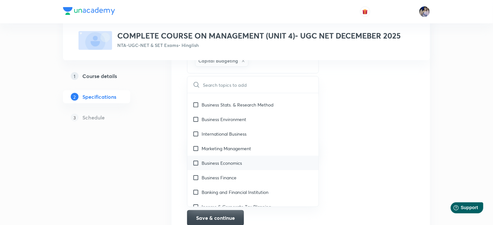
scroll to position [291, 0]
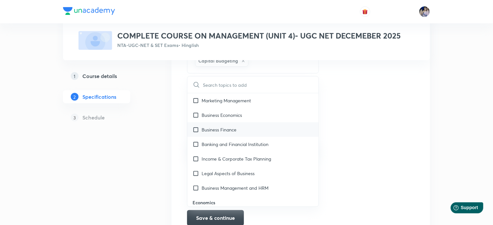
click at [195, 131] on input "checkbox" at bounding box center [197, 129] width 9 height 7
checkbox input "true"
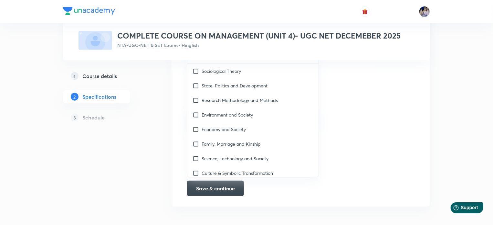
scroll to position [142, 0]
drag, startPoint x: 230, startPoint y: 186, endPoint x: 231, endPoint y: 182, distance: 4.4
click at [230, 186] on button "Save & continue" at bounding box center [215, 187] width 57 height 16
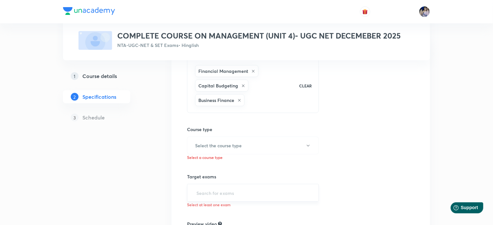
scroll to position [110, 0]
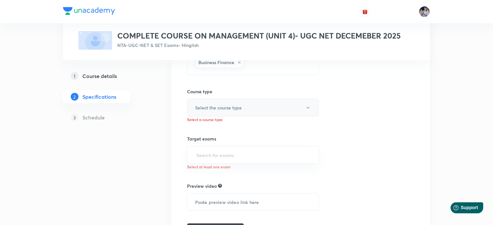
click at [207, 105] on h6 "Select the course type" at bounding box center [218, 107] width 47 height 7
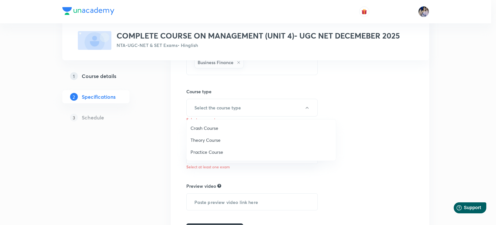
click at [203, 141] on span "Theory Course" at bounding box center [262, 139] width 142 height 7
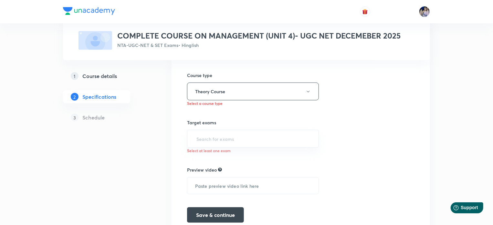
scroll to position [142, 0]
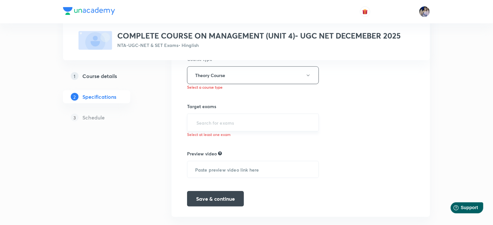
click at [211, 123] on input "text" at bounding box center [253, 122] width 116 height 12
type input "NT"
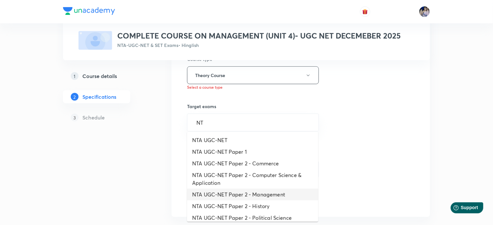
click at [263, 194] on li "NTA UGC-NET Paper 2 - Management" at bounding box center [252, 194] width 131 height 12
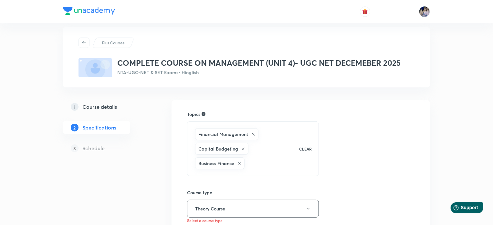
scroll to position [0, 0]
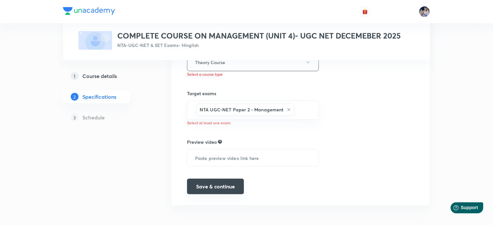
click at [211, 186] on button "Save & continue" at bounding box center [215, 186] width 57 height 16
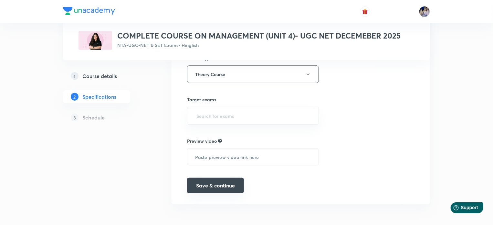
scroll to position [142, 0]
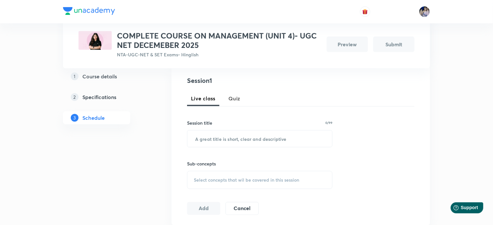
scroll to position [162, 0]
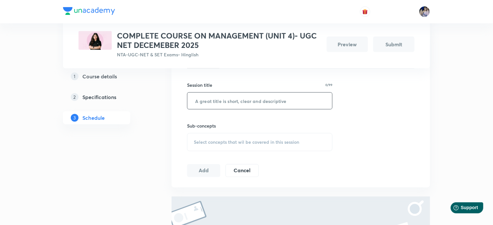
click at [223, 103] on input "text" at bounding box center [259, 100] width 145 height 16
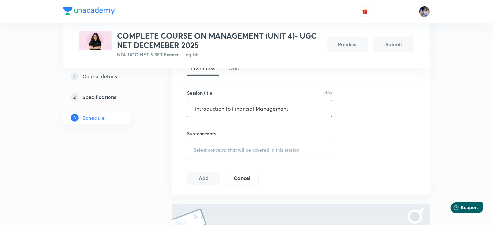
scroll to position [165, 0]
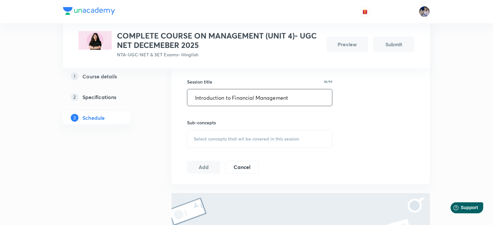
type input "Introduction to Financial Management"
click at [224, 136] on span "Select concepts that wil be covered in this session" at bounding box center [246, 138] width 105 height 5
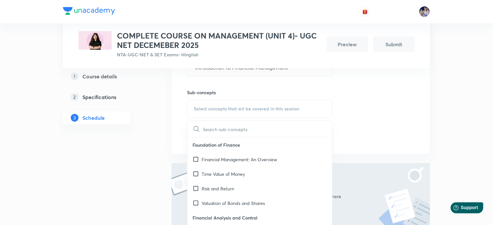
scroll to position [253, 0]
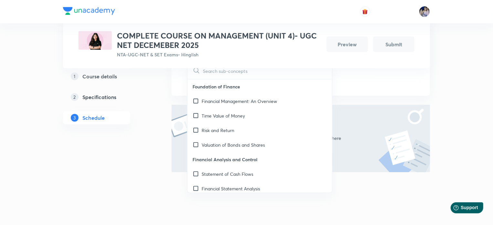
click at [402, 86] on div "Session 1 Live class Quiz Session title 36/99 Introduction to Financial Managem…" at bounding box center [301, 16] width 259 height 160
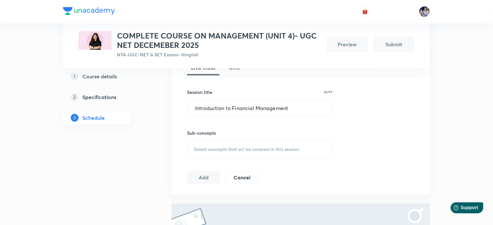
scroll to position [156, 0]
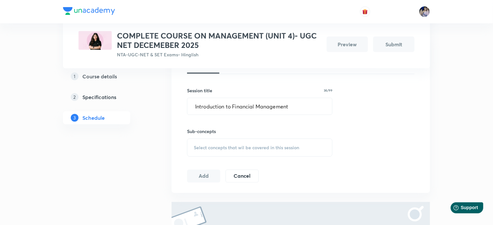
click at [225, 146] on span "Select concepts that wil be covered in this session" at bounding box center [246, 147] width 105 height 5
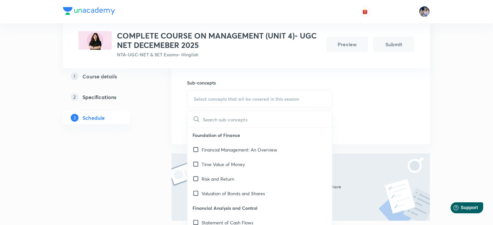
scroll to position [221, 0]
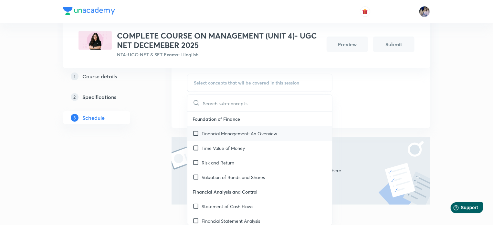
click at [195, 133] on input "checkbox" at bounding box center [197, 133] width 9 height 7
checkbox input "true"
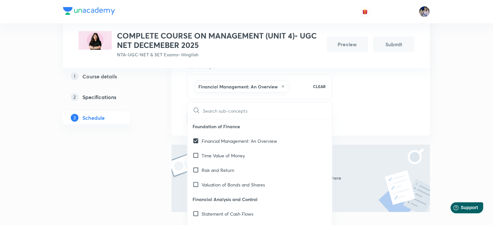
click at [377, 112] on div "Session 1 Live class Quiz Session title 36/99 Introduction to Financial Managem…" at bounding box center [301, 52] width 228 height 146
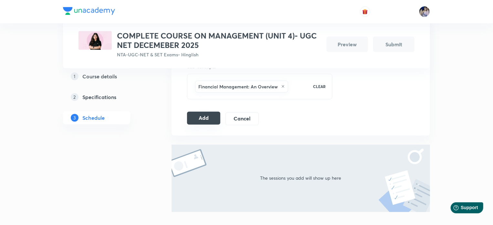
click at [202, 118] on button "Add" at bounding box center [203, 117] width 33 height 13
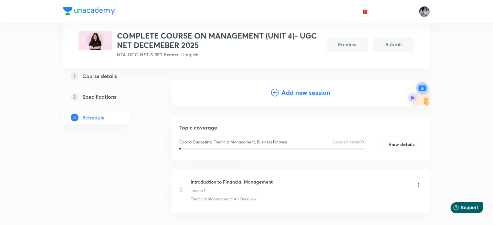
scroll to position [80, 0]
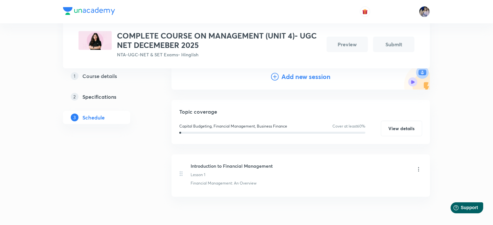
click at [276, 76] on icon at bounding box center [275, 77] width 8 height 8
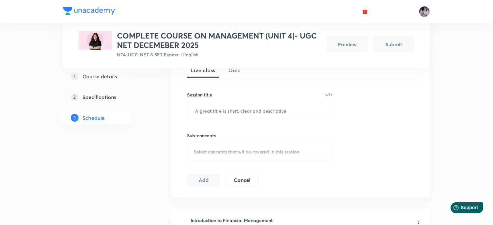
scroll to position [150, 0]
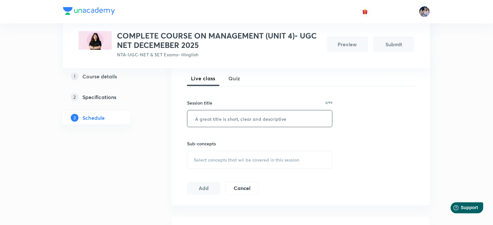
click at [246, 121] on input "text" at bounding box center [259, 118] width 145 height 16
click at [233, 120] on input "text" at bounding box center [259, 118] width 145 height 16
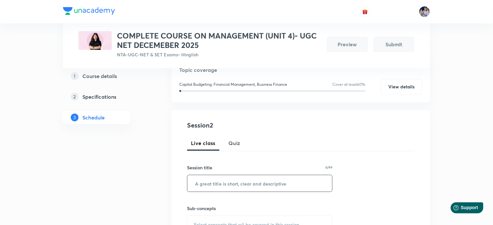
scroll to position [117, 0]
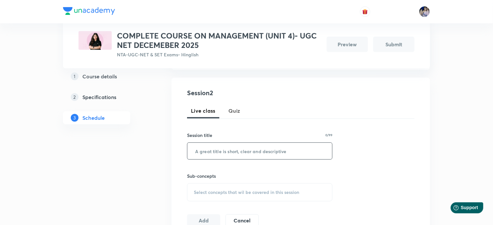
click at [221, 151] on input "text" at bounding box center [259, 151] width 145 height 16
click at [238, 152] on input "text" at bounding box center [259, 151] width 145 height 16
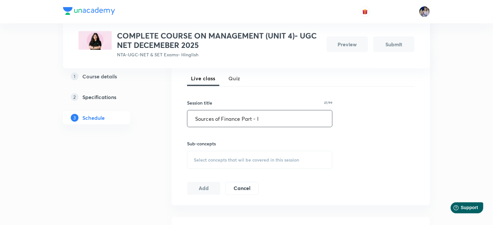
scroll to position [182, 0]
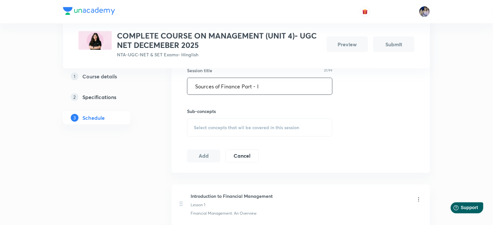
type input "Sources of Finance Part - I"
click at [206, 127] on span "Select concepts that wil be covered in this session" at bounding box center [246, 127] width 105 height 5
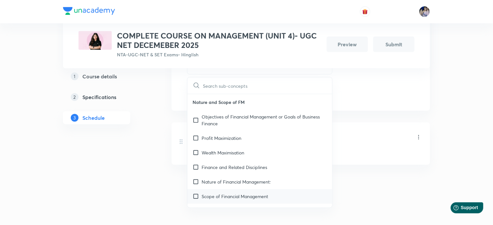
scroll to position [804, 0]
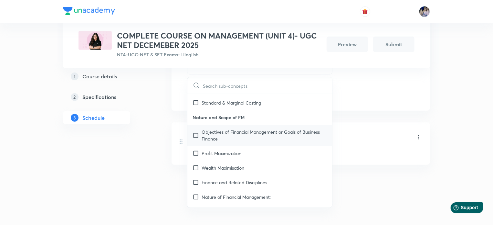
click at [195, 129] on input "checkbox" at bounding box center [197, 136] width 9 height 14
checkbox input "true"
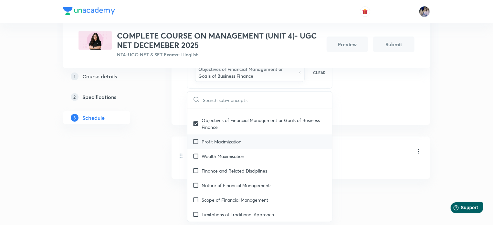
scroll to position [869, 0]
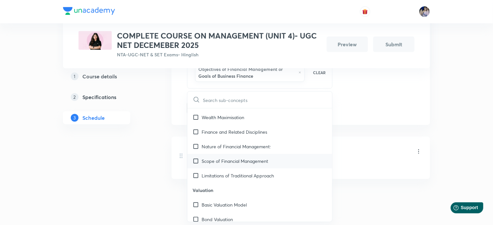
click at [195, 158] on input "checkbox" at bounding box center [197, 161] width 9 height 7
checkbox input "true"
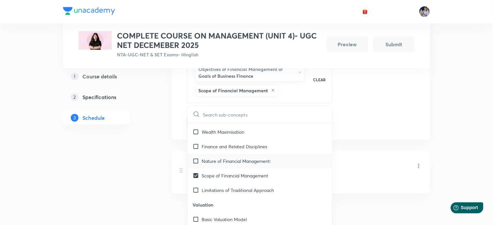
click at [195, 158] on input "checkbox" at bounding box center [197, 161] width 9 height 7
checkbox input "true"
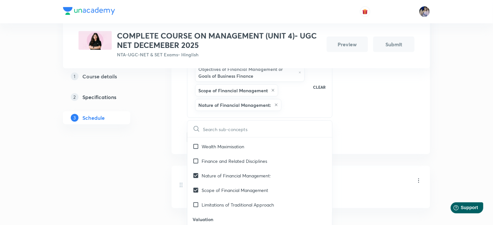
click at [368, 151] on div "Session 2 Live class Quiz Session title 27/99 Sources of Finance Part - I ​ Sub…" at bounding box center [301, 52] width 259 height 203
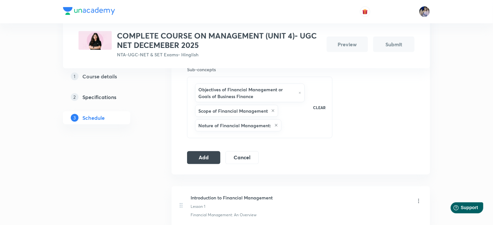
scroll to position [255, 0]
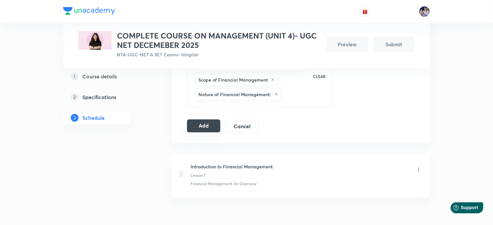
click at [203, 128] on button "Add" at bounding box center [203, 125] width 33 height 13
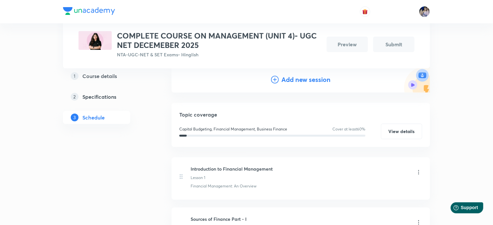
scroll to position [38, 0]
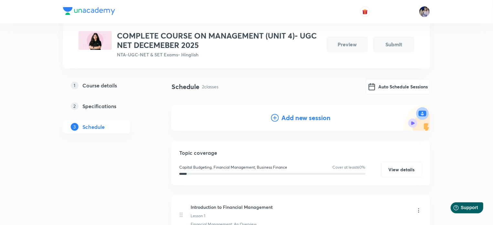
click at [274, 115] on icon at bounding box center [275, 118] width 8 height 8
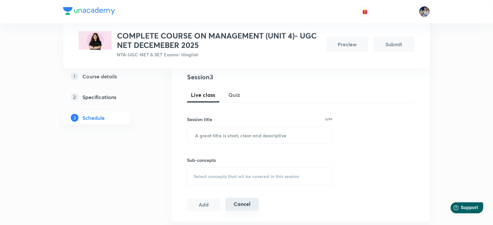
scroll to position [168, 0]
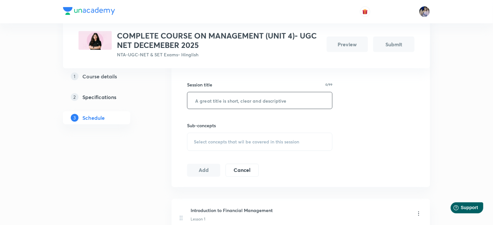
click at [217, 101] on input "text" at bounding box center [259, 100] width 145 height 16
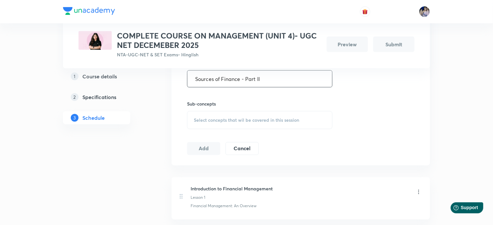
scroll to position [200, 0]
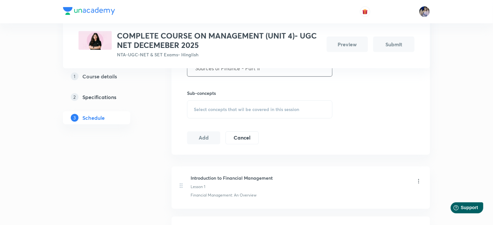
type input "Sources of Finance - Part II"
click at [218, 107] on span "Select concepts that wil be covered in this session" at bounding box center [246, 109] width 105 height 5
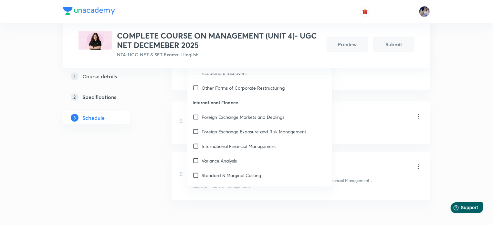
scroll to position [776, 0]
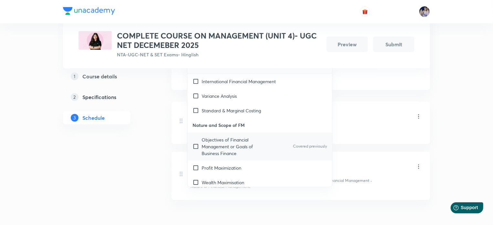
click at [193, 138] on input "checkbox" at bounding box center [197, 146] width 9 height 20
checkbox input "true"
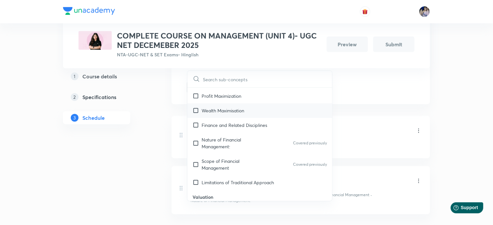
scroll to position [873, 0]
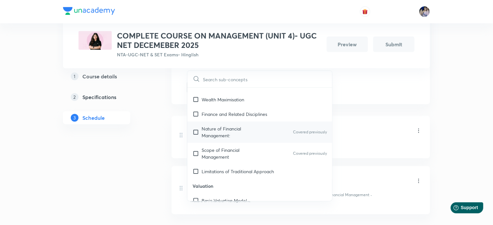
click at [196, 126] on input "checkbox" at bounding box center [197, 132] width 9 height 14
checkbox input "true"
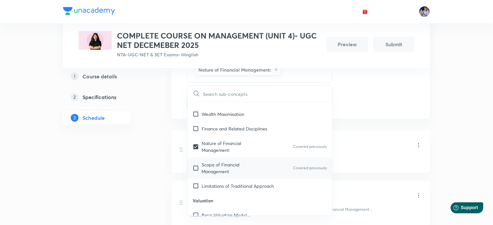
click at [196, 161] on input "checkbox" at bounding box center [197, 168] width 9 height 14
checkbox input "true"
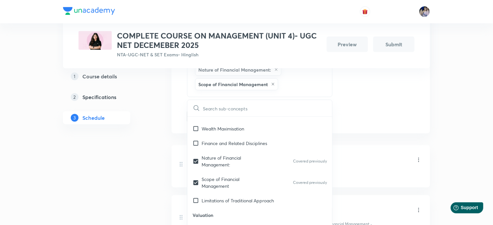
click at [447, 114] on div "Plus Courses COMPLETE COURSE ON MANAGEMENT (UNIT 4)- UGC NET DECEMEBER 2025 NTA…" at bounding box center [246, 19] width 493 height 568
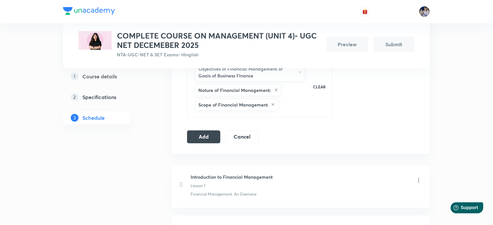
scroll to position [246, 0]
click at [201, 137] on button "Add" at bounding box center [203, 134] width 33 height 13
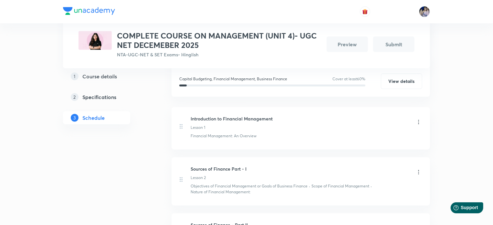
scroll to position [62, 0]
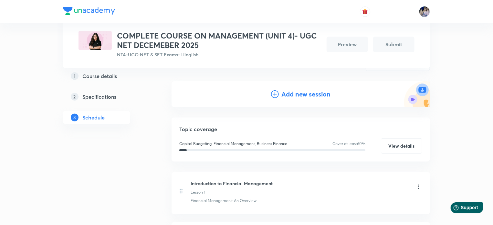
click at [275, 95] on icon at bounding box center [275, 94] width 8 height 8
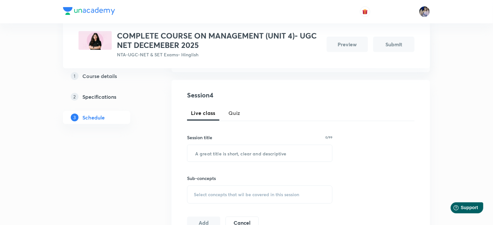
scroll to position [159, 0]
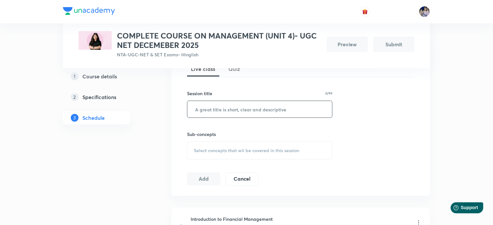
click at [234, 109] on input "text" at bounding box center [259, 109] width 145 height 16
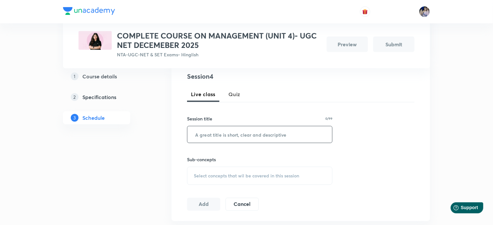
scroll to position [127, 0]
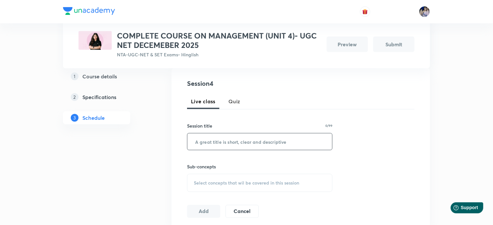
click at [211, 143] on input "text" at bounding box center [259, 141] width 145 height 16
type input "K"
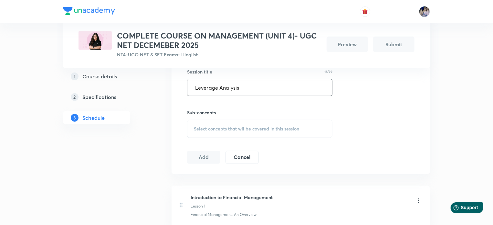
scroll to position [191, 0]
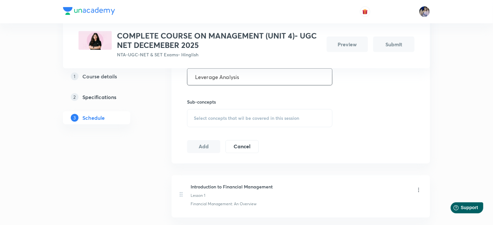
type input "Leverage Analysis"
click at [215, 119] on span "Select concepts that wil be covered in this session" at bounding box center [246, 117] width 105 height 5
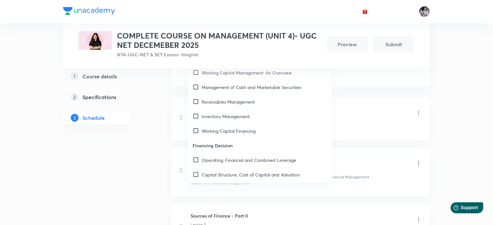
scroll to position [291, 0]
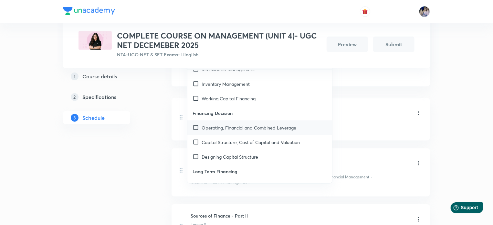
click at [194, 128] on input "checkbox" at bounding box center [197, 127] width 9 height 7
checkbox input "true"
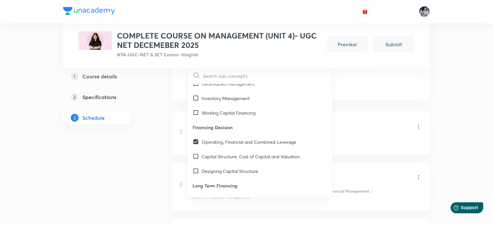
click at [370, 128] on div "Introduction to Financial Management Lesson 1" at bounding box center [306, 127] width 231 height 15
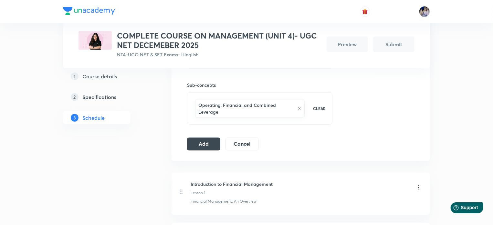
scroll to position [208, 0]
click at [203, 146] on button "Add" at bounding box center [203, 143] width 33 height 13
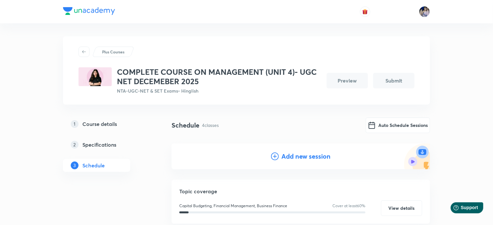
scroll to position [0, 0]
click at [274, 155] on icon at bounding box center [275, 156] width 8 height 8
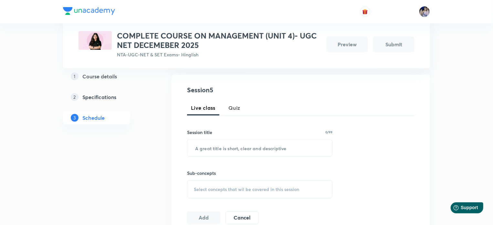
scroll to position [162, 0]
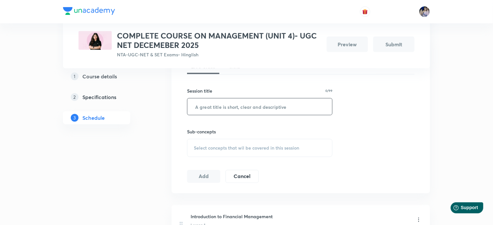
click at [218, 111] on input "text" at bounding box center [259, 106] width 145 height 16
type input "Capital Structure - Part 1"
click at [241, 145] on span "Select concepts that wil be covered in this session" at bounding box center [246, 147] width 105 height 5
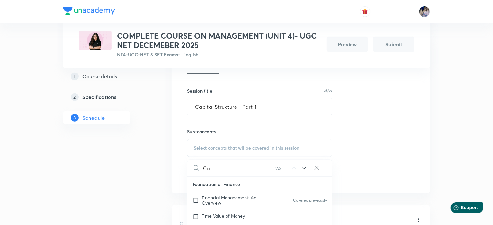
scroll to position [14, 0]
type input "C"
click at [388, 140] on div "Session 5 Live class Quiz Session title 26/99 Capital Structure - Part 1 ​ Sub-…" at bounding box center [301, 113] width 228 height 139
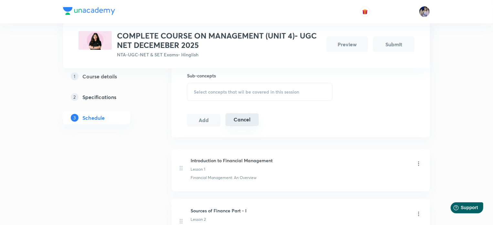
scroll to position [226, 0]
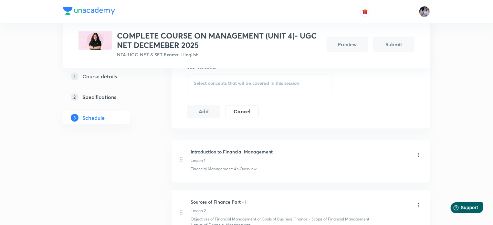
click at [245, 81] on span "Select concepts that wil be covered in this session" at bounding box center [246, 82] width 105 height 5
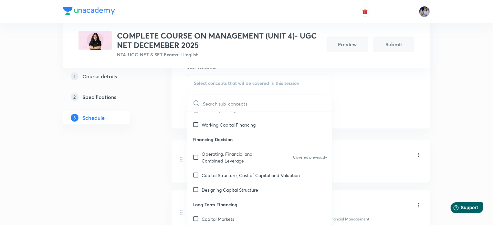
scroll to position [323, 0]
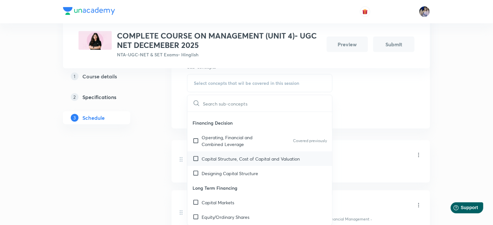
click at [195, 159] on input "checkbox" at bounding box center [197, 158] width 9 height 7
checkbox input "true"
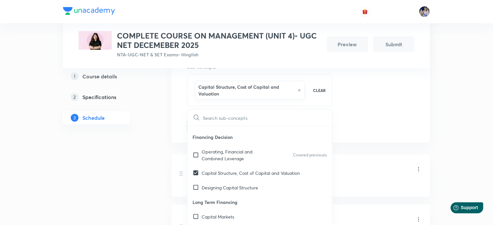
click at [378, 154] on li "Introduction to Financial Management Lesson 1 Financial Management: An Overview" at bounding box center [301, 175] width 259 height 42
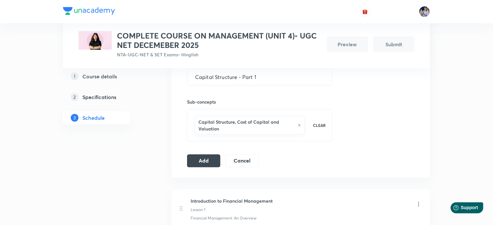
scroll to position [194, 0]
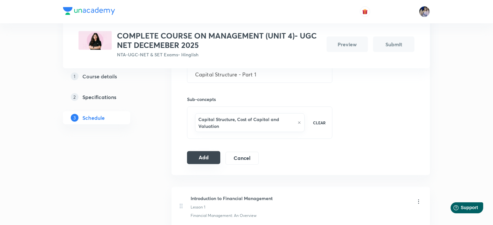
click at [199, 160] on button "Add" at bounding box center [203, 157] width 33 height 13
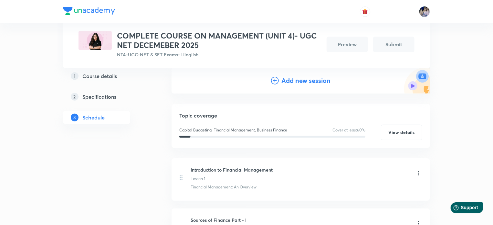
scroll to position [65, 0]
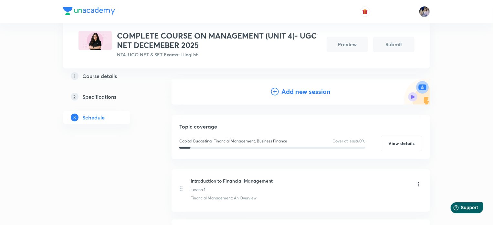
click at [273, 90] on icon at bounding box center [275, 92] width 8 height 8
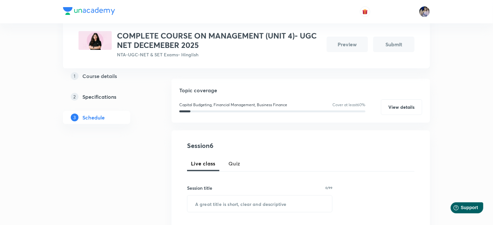
scroll to position [97, 0]
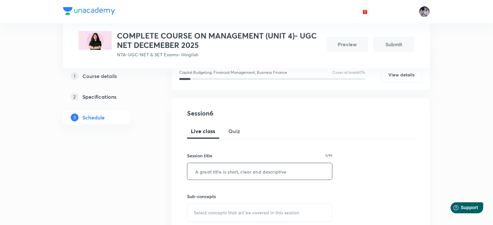
click at [206, 171] on input "text" at bounding box center [259, 171] width 145 height 16
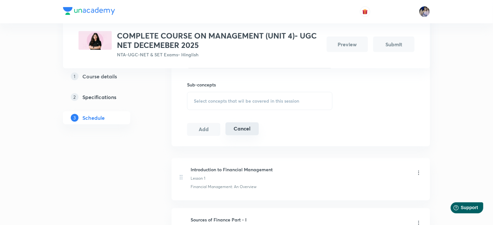
scroll to position [226, 0]
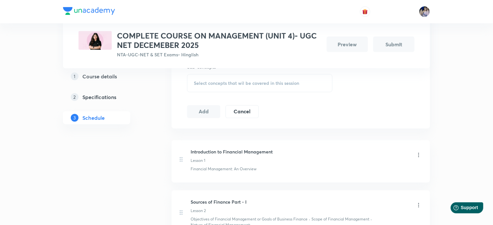
type input "Capital Structure - Part II"
click at [224, 85] on span "Select concepts that wil be covered in this session" at bounding box center [246, 82] width 105 height 5
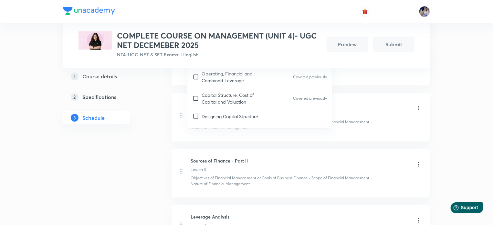
scroll to position [291, 0]
click at [193, 95] on input "checkbox" at bounding box center [197, 97] width 9 height 14
checkbox input "true"
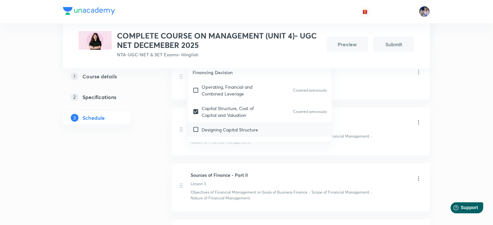
click at [194, 129] on input "checkbox" at bounding box center [197, 129] width 9 height 7
checkbox input "true"
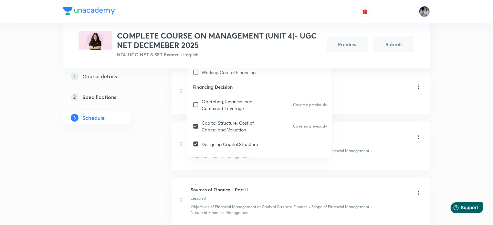
click at [366, 100] on div "Financial Management: An Overview" at bounding box center [306, 101] width 231 height 6
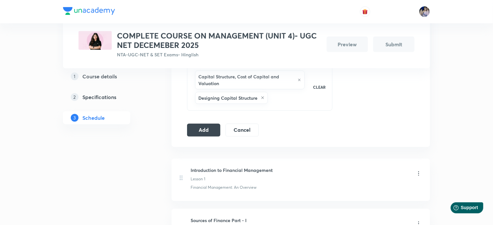
scroll to position [194, 0]
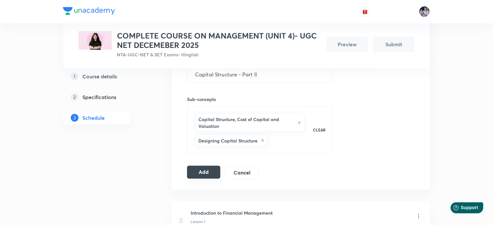
click at [206, 173] on button "Add" at bounding box center [203, 171] width 33 height 13
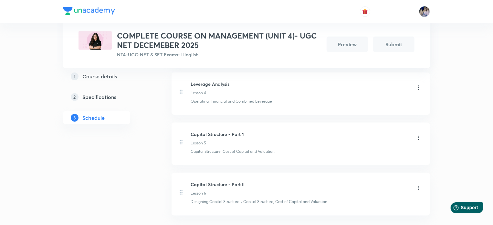
scroll to position [374, 0]
click at [419, 86] on icon at bounding box center [419, 87] width 6 height 6
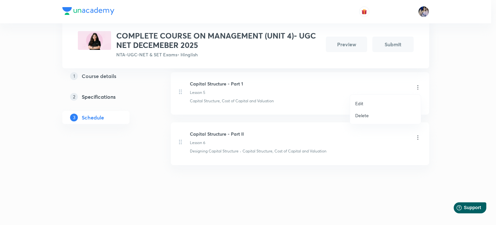
click at [358, 102] on p "Edit" at bounding box center [359, 103] width 8 height 7
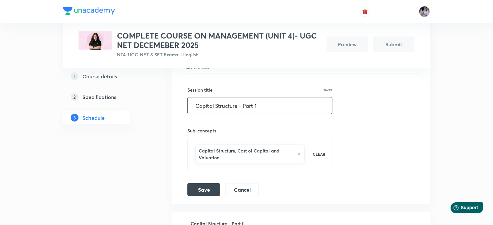
click at [194, 103] on input "Capital Structure - Part 1" at bounding box center [260, 105] width 144 height 16
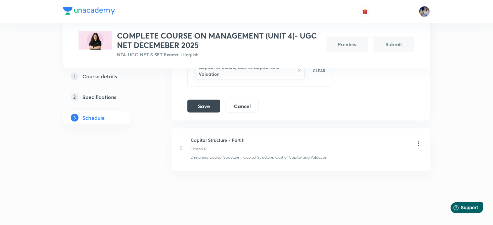
scroll to position [463, 0]
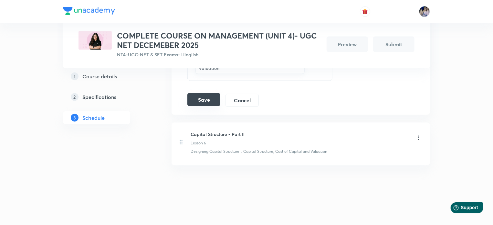
type input "Doubt Solving Class & Capital Structure - Part 1"
click at [200, 99] on button "Save" at bounding box center [203, 99] width 33 height 13
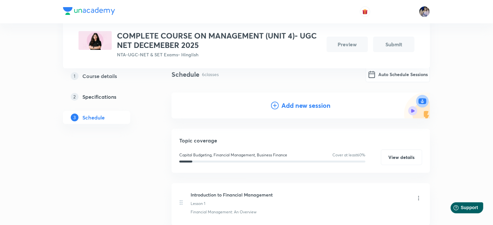
scroll to position [50, 0]
click at [272, 105] on icon at bounding box center [275, 106] width 8 height 8
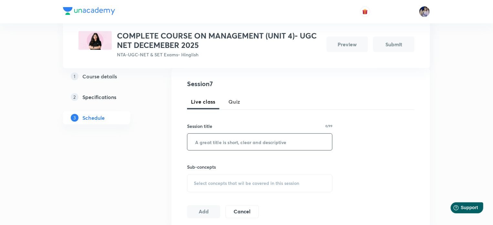
scroll to position [115, 0]
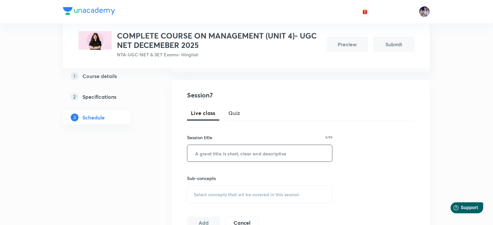
click at [209, 154] on input "text" at bounding box center [259, 153] width 145 height 16
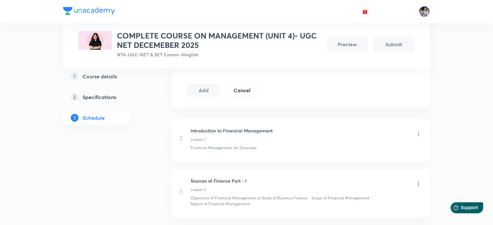
scroll to position [150, 0]
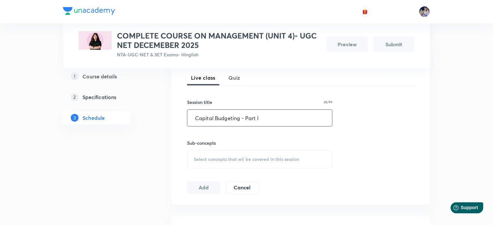
type input "Capital Budgeting - Part I"
click at [217, 154] on div "Select concepts that wil be covered in this session" at bounding box center [259, 159] width 145 height 18
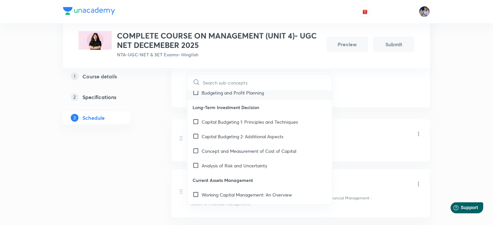
scroll to position [162, 0]
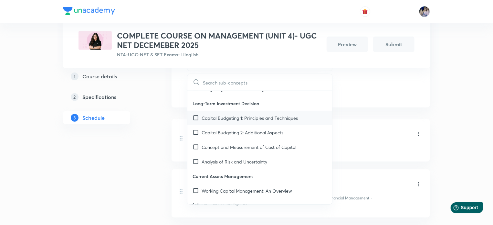
click at [194, 116] on input "checkbox" at bounding box center [197, 117] width 9 height 7
checkbox input "true"
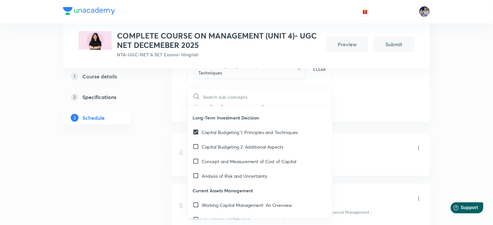
click at [387, 120] on div "Session 7 Live class Quiz Session title 26/99 Capital Budgeting - Part I ​ Sub-…" at bounding box center [301, 35] width 259 height 174
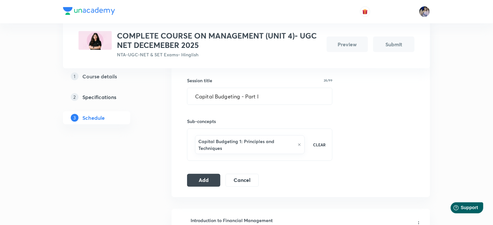
scroll to position [183, 0]
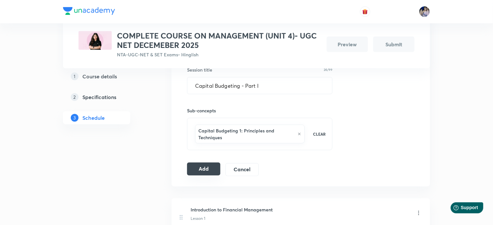
click at [205, 168] on button "Add" at bounding box center [203, 168] width 33 height 13
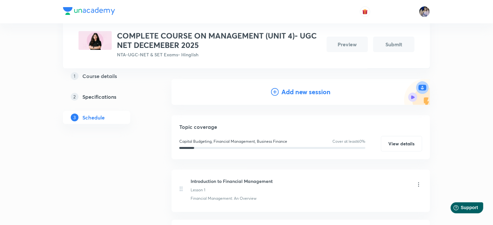
scroll to position [65, 0]
click at [274, 92] on icon at bounding box center [275, 92] width 8 height 8
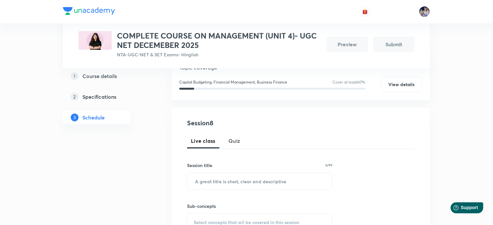
scroll to position [129, 0]
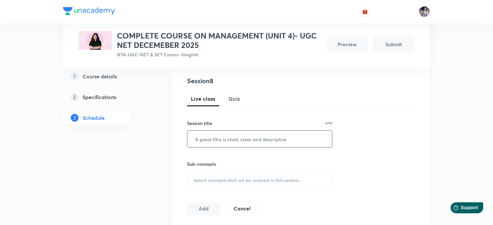
click at [208, 137] on input "text" at bounding box center [259, 139] width 145 height 16
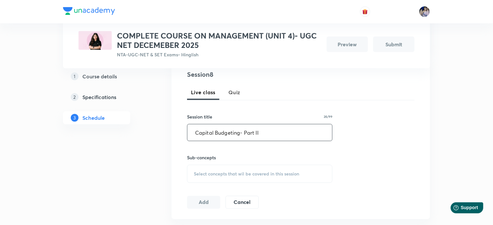
scroll to position [168, 0]
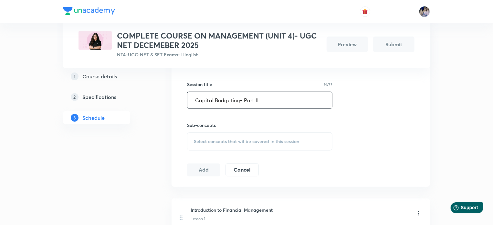
type input "Capital Budgeting- Part II"
click at [210, 141] on span "Select concepts that wil be covered in this session" at bounding box center [246, 141] width 105 height 5
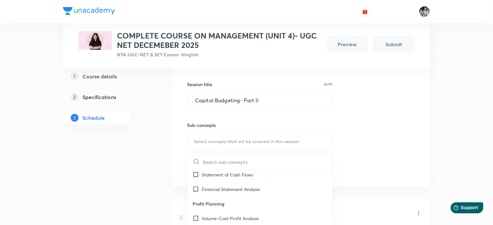
scroll to position [194, 0]
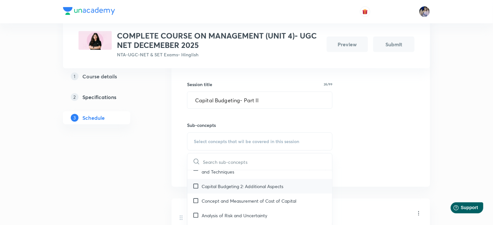
click at [193, 184] on input "checkbox" at bounding box center [197, 186] width 9 height 7
checkbox input "true"
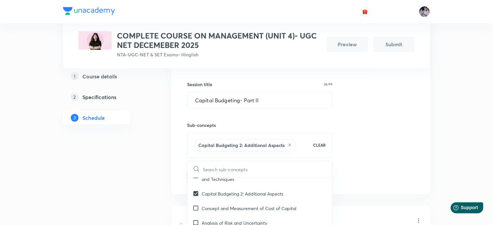
click at [371, 147] on div "Session 8 Live class Quiz Session title 26/99 Capital Budgeting- Part II ​ Sub-…" at bounding box center [301, 110] width 228 height 146
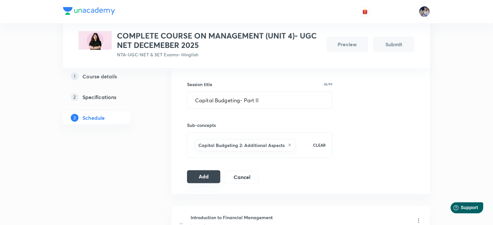
click at [208, 176] on button "Add" at bounding box center [203, 176] width 33 height 13
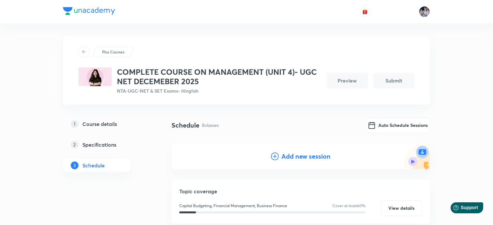
scroll to position [65, 0]
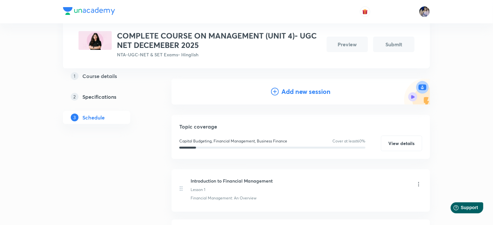
click at [274, 92] on icon at bounding box center [275, 92] width 8 height 8
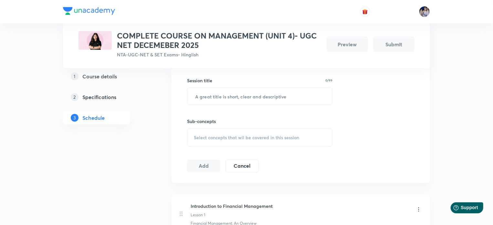
scroll to position [129, 0]
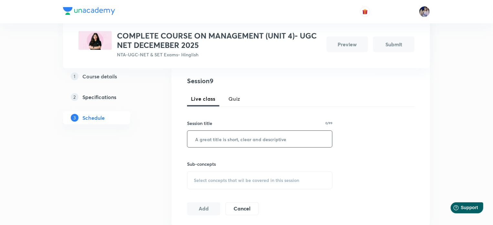
click at [219, 137] on input "text" at bounding box center [259, 139] width 145 height 16
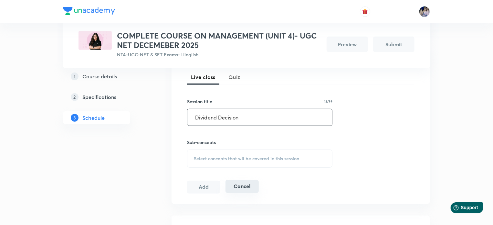
scroll to position [194, 0]
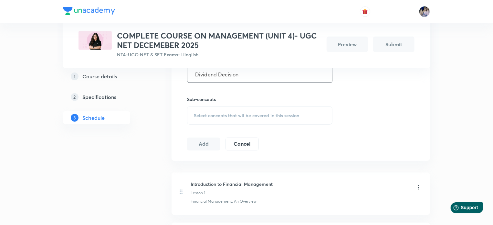
type input "Dividend Decision"
click at [231, 118] on div "Select concepts that wil be covered in this session" at bounding box center [259, 115] width 145 height 18
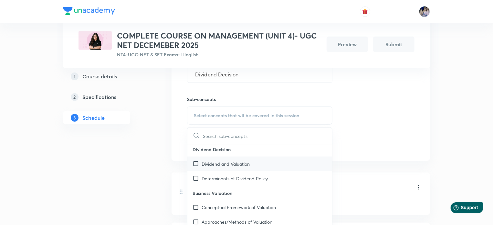
scroll to position [549, 0]
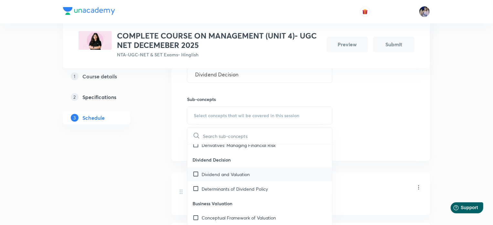
click at [197, 175] on input "checkbox" at bounding box center [197, 174] width 9 height 7
checkbox input "true"
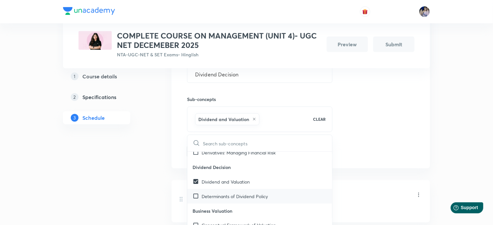
click at [195, 195] on input "checkbox" at bounding box center [197, 196] width 9 height 7
checkbox input "true"
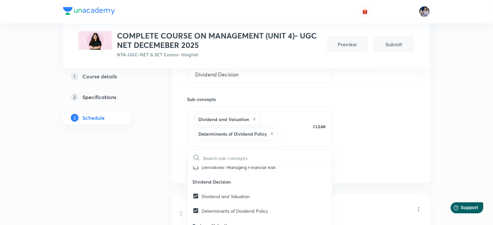
click at [380, 155] on div "Session 9 Live class Quiz Session title 18/99 Dividend Decision ​ Sub-concepts …" at bounding box center [301, 91] width 228 height 161
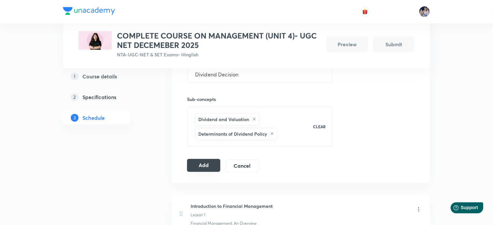
click at [207, 169] on button "Add" at bounding box center [203, 165] width 33 height 13
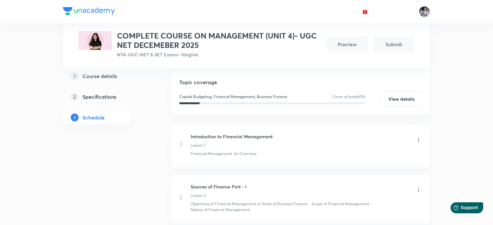
scroll to position [71, 0]
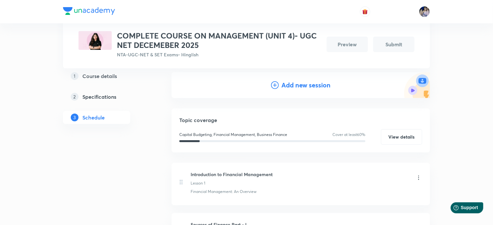
click at [275, 85] on icon at bounding box center [275, 85] width 8 height 8
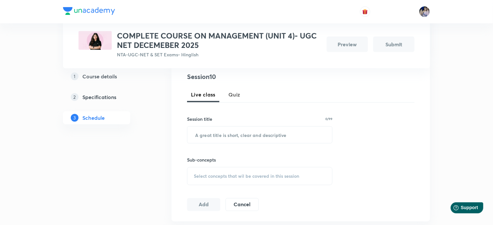
scroll to position [168, 0]
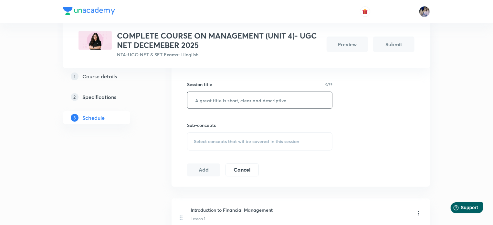
click at [222, 103] on input "text" at bounding box center [259, 100] width 145 height 16
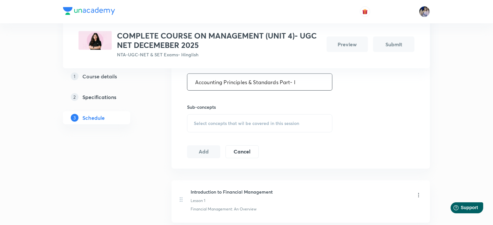
scroll to position [200, 0]
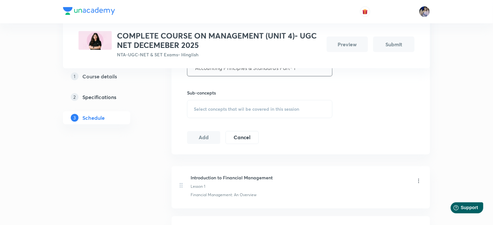
type input "Accounting Principles & Standards Part- I"
click at [217, 106] on span "Select concepts that wil be covered in this session" at bounding box center [246, 108] width 105 height 5
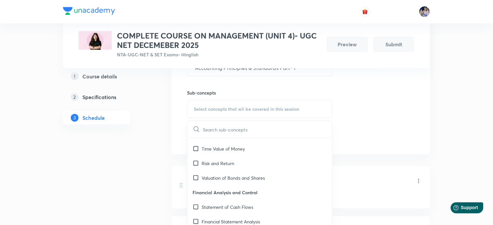
scroll to position [65, 0]
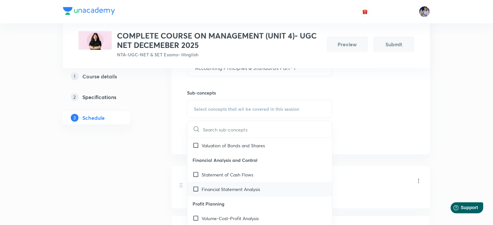
click at [194, 188] on input "checkbox" at bounding box center [197, 189] width 9 height 7
checkbox input "true"
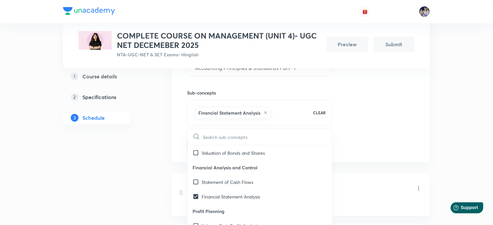
click at [399, 137] on div "Session 10 Live class Quiz Session title 41/99 Accounting Principles & Standard…" at bounding box center [301, 78] width 228 height 146
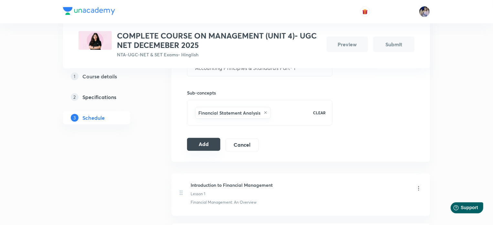
click at [202, 143] on button "Add" at bounding box center [203, 144] width 33 height 13
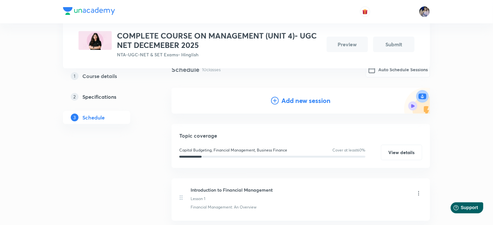
scroll to position [0, 0]
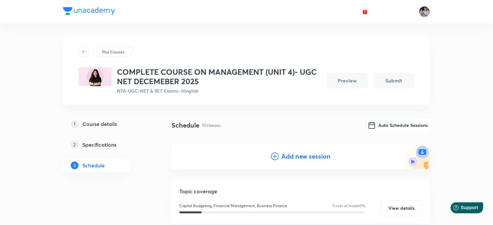
click at [275, 156] on icon at bounding box center [275, 156] width 8 height 8
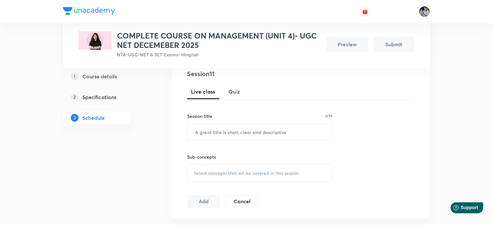
scroll to position [97, 0]
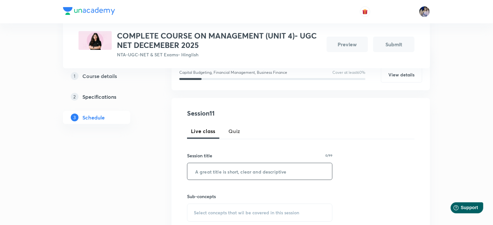
click at [221, 175] on input "text" at bounding box center [259, 171] width 145 height 16
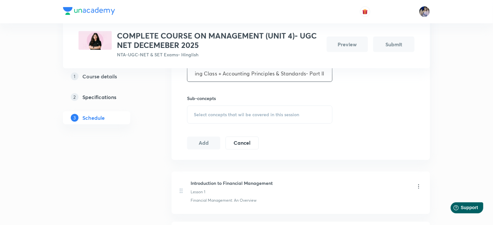
scroll to position [226, 0]
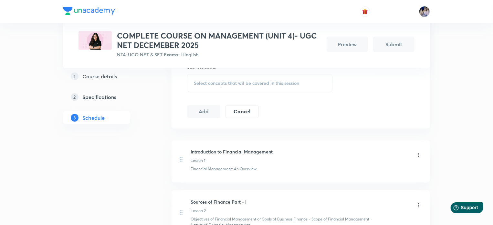
type input "Doubt Solving Class + Accounting Principles & Standards- Part II"
click at [212, 81] on span "Select concepts that wil be covered in this session" at bounding box center [246, 82] width 105 height 5
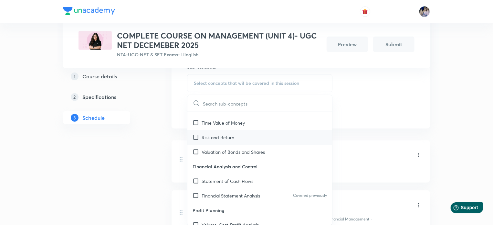
scroll to position [65, 0]
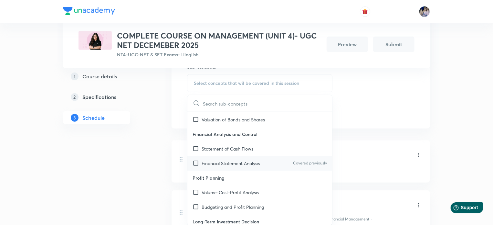
click at [197, 164] on input "checkbox" at bounding box center [197, 163] width 9 height 7
checkbox input "true"
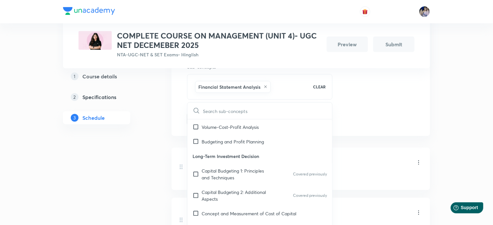
scroll to position [162, 0]
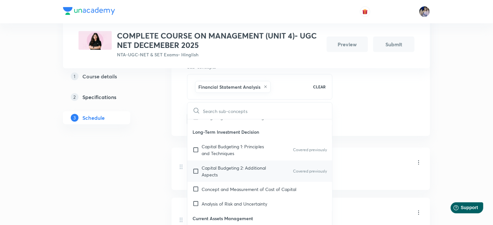
click at [196, 169] on input "checkbox" at bounding box center [197, 171] width 9 height 14
checkbox input "true"
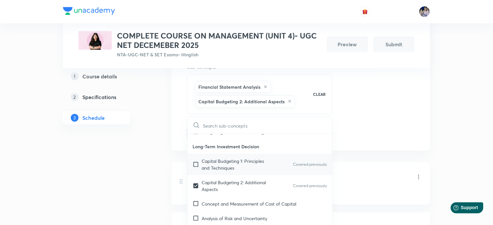
click at [196, 164] on input "checkbox" at bounding box center [197, 164] width 9 height 14
checkbox input "true"
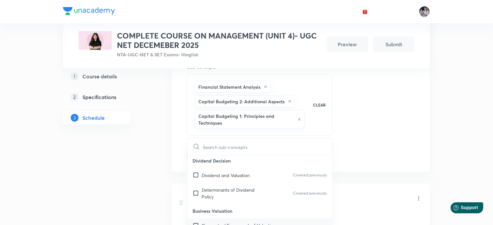
scroll to position [549, 0]
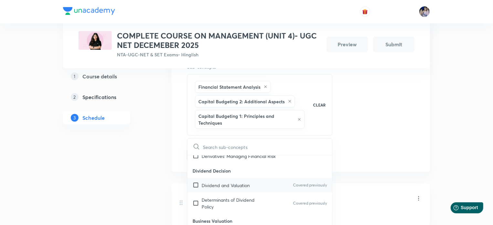
click at [196, 185] on input "checkbox" at bounding box center [197, 185] width 9 height 7
checkbox input "true"
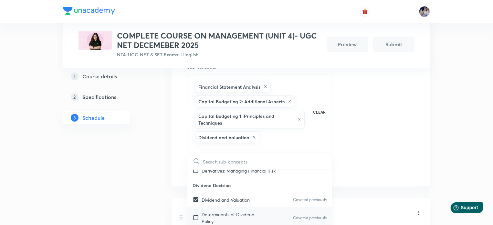
click at [196, 215] on input "checkbox" at bounding box center [197, 218] width 9 height 14
checkbox input "true"
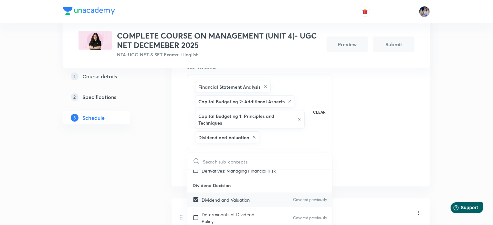
checkbox input "true"
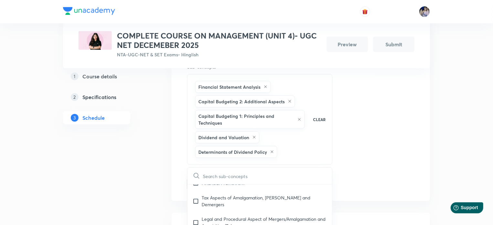
scroll to position [711, 0]
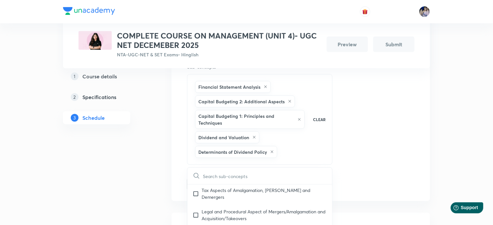
click at [392, 146] on div "Session 11 Live class Quiz Session title 64/99 Doubt Solving Class + Accounting…" at bounding box center [301, 84] width 228 height 211
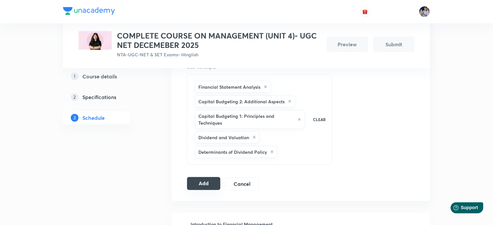
click at [192, 185] on button "Add" at bounding box center [203, 183] width 33 height 13
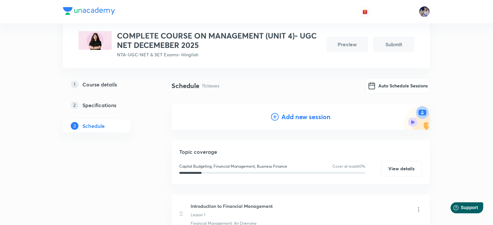
scroll to position [32, 0]
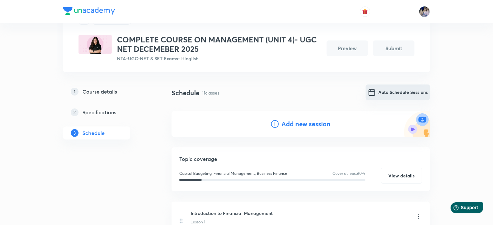
click at [396, 92] on button "Auto Schedule Sessions" at bounding box center [398, 92] width 64 height 16
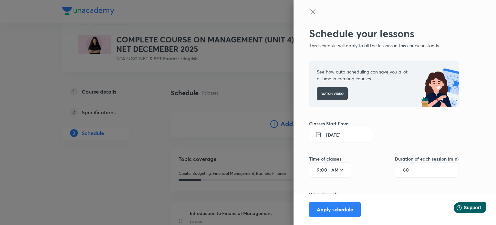
click at [309, 11] on icon at bounding box center [313, 12] width 8 height 8
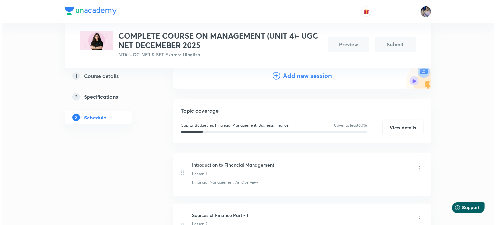
scroll to position [48, 0]
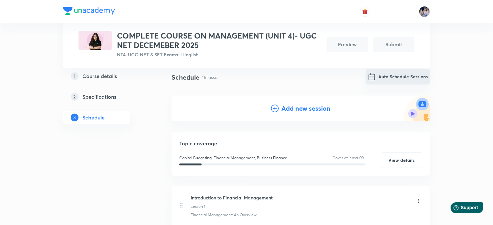
click at [394, 77] on button "Auto Schedule Sessions" at bounding box center [398, 77] width 64 height 16
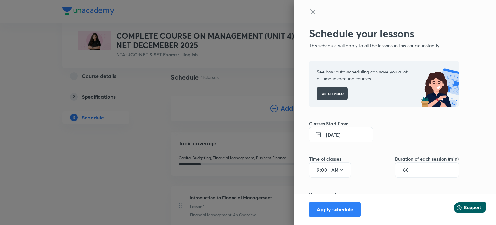
click at [333, 134] on button "8 Oct 2025" at bounding box center [341, 135] width 64 height 16
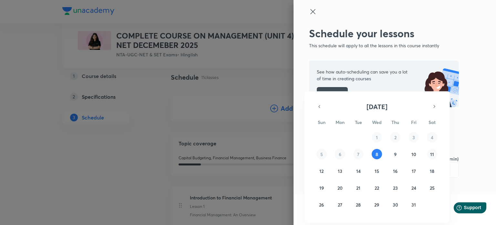
click at [431, 153] on abbr "11" at bounding box center [432, 154] width 4 height 6
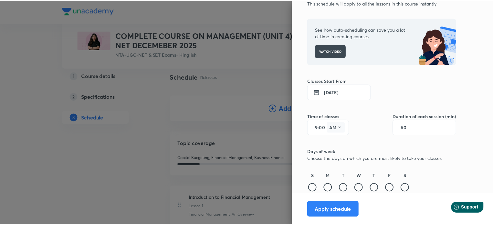
scroll to position [43, 0]
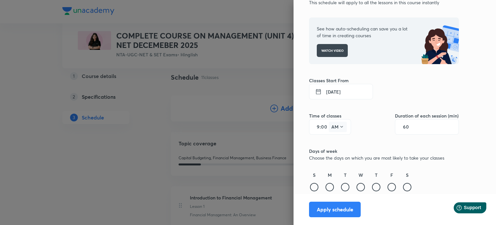
click at [339, 128] on icon at bounding box center [341, 126] width 5 height 5
click at [334, 142] on div "PM" at bounding box center [333, 143] width 23 height 16
click at [313, 128] on input "9" at bounding box center [316, 126] width 8 height 5
type input "1"
click at [322, 128] on input "00" at bounding box center [325, 126] width 8 height 5
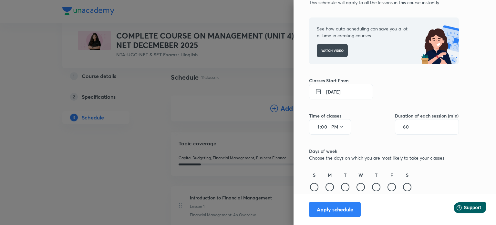
type input "0"
type input "30"
click at [406, 126] on input "60" at bounding box center [409, 126] width 12 height 5
type input "90"
click at [310, 188] on div at bounding box center [314, 187] width 8 height 8
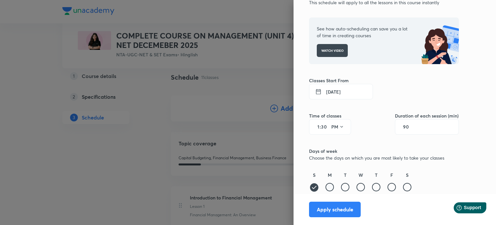
click at [326, 188] on div at bounding box center [330, 187] width 8 height 8
click at [341, 186] on div at bounding box center [345, 187] width 8 height 8
click at [357, 188] on div at bounding box center [361, 187] width 8 height 8
click at [372, 188] on div at bounding box center [376, 187] width 8 height 8
click at [388, 186] on div at bounding box center [392, 187] width 8 height 8
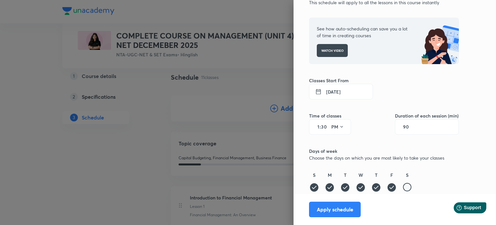
click at [403, 187] on div at bounding box center [407, 187] width 8 height 8
click at [341, 209] on button "Apply schedule" at bounding box center [335, 209] width 52 height 16
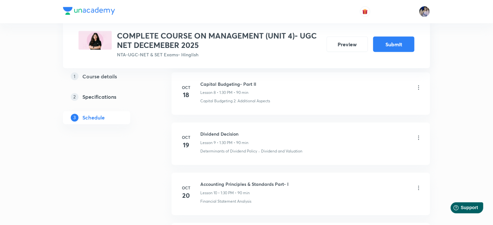
scroll to position [565, 0]
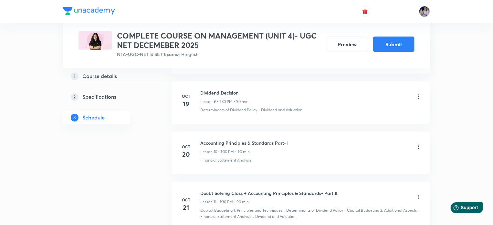
click at [419, 96] on icon at bounding box center [419, 96] width 6 height 6
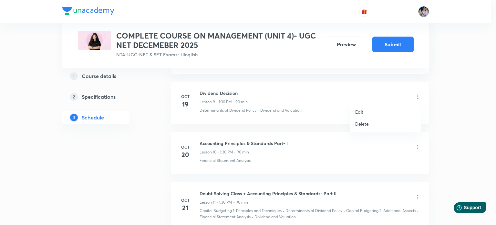
click at [362, 113] on p "Edit" at bounding box center [359, 111] width 8 height 7
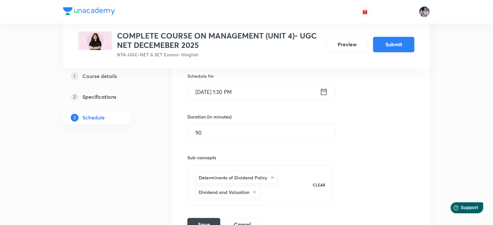
scroll to position [630, 0]
click at [203, 132] on input "90" at bounding box center [262, 131] width 148 height 16
type input "9"
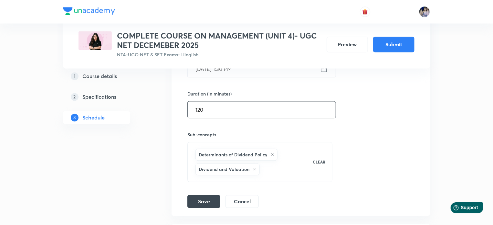
scroll to position [662, 0]
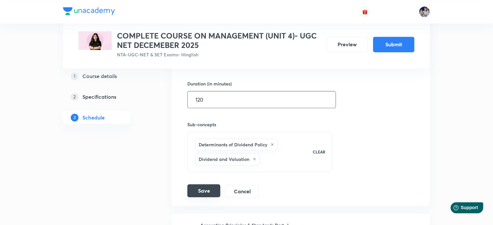
type input "120"
click at [200, 187] on button "Save" at bounding box center [203, 190] width 33 height 13
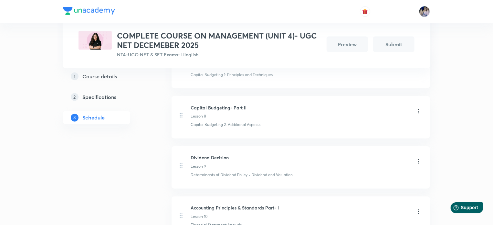
scroll to position [533, 0]
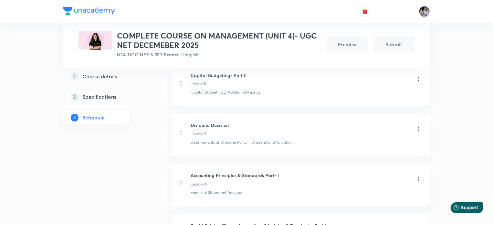
click at [418, 128] on icon at bounding box center [419, 129] width 6 height 6
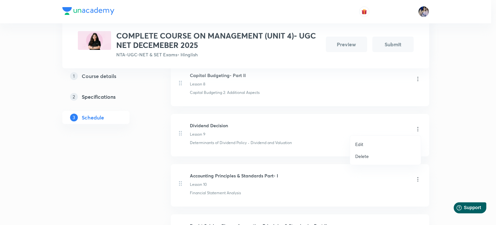
click at [370, 144] on li "Edit" at bounding box center [385, 144] width 71 height 12
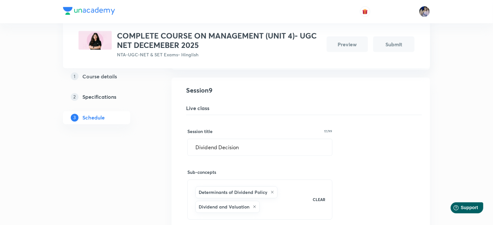
scroll to position [597, 0]
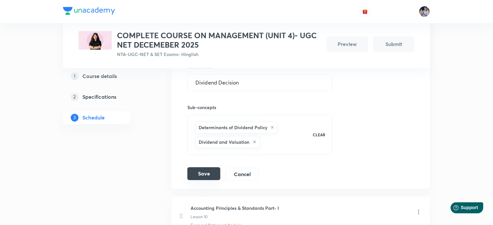
click at [197, 171] on button "Save" at bounding box center [203, 173] width 33 height 13
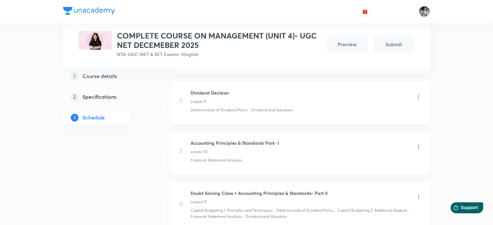
scroll to position [630, 0]
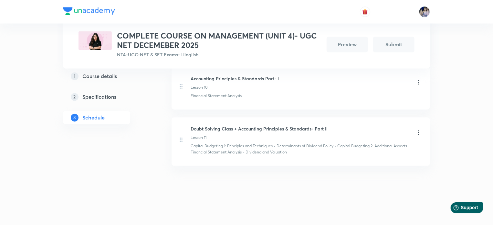
click at [418, 81] on icon at bounding box center [419, 82] width 6 height 6
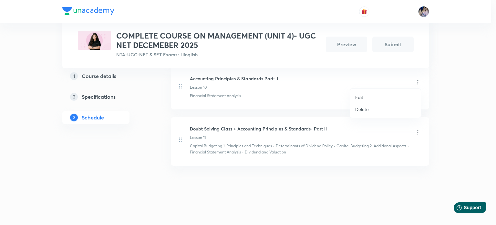
click at [368, 94] on li "Edit" at bounding box center [385, 97] width 71 height 12
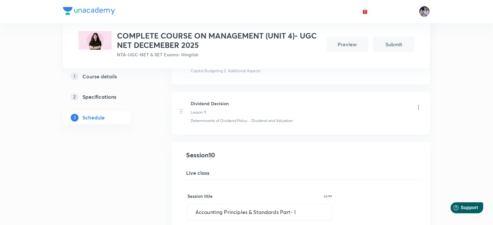
scroll to position [615, 0]
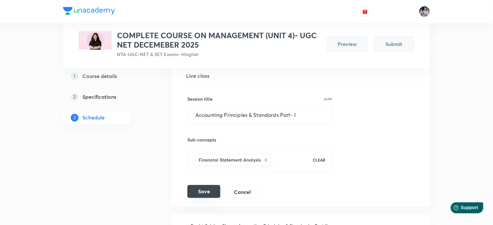
click at [200, 191] on button "Save" at bounding box center [203, 191] width 33 height 13
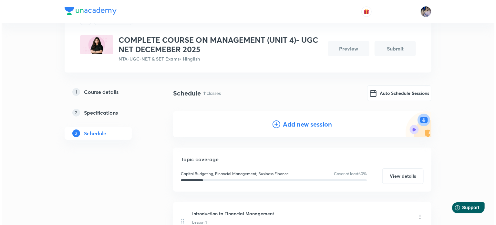
scroll to position [0, 0]
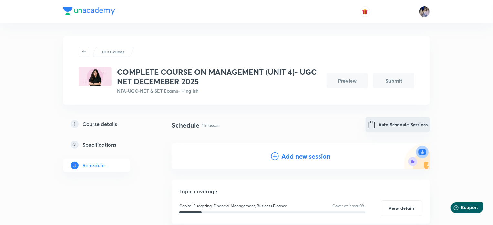
click at [382, 125] on button "Auto Schedule Sessions" at bounding box center [398, 125] width 64 height 16
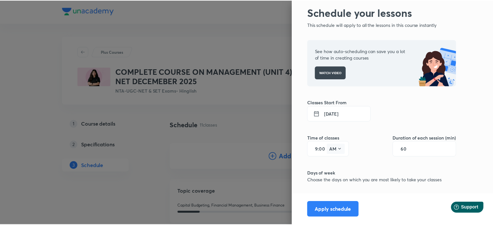
scroll to position [43, 0]
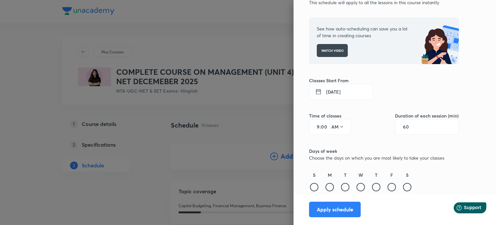
click at [325, 91] on button "8 Oct 2025" at bounding box center [341, 92] width 64 height 16
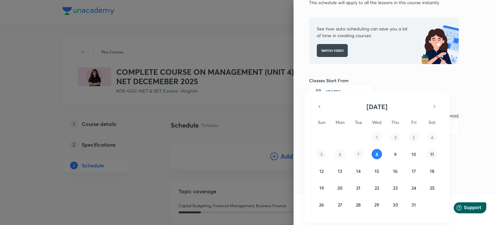
click at [432, 155] on abbr "11" at bounding box center [432, 154] width 4 height 6
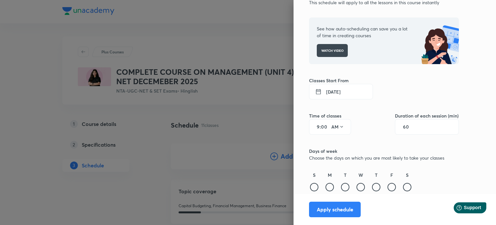
click at [313, 128] on input "9" at bounding box center [316, 126] width 8 height 5
click at [314, 128] on input "9" at bounding box center [316, 126] width 8 height 5
type input "1"
click at [321, 126] on input "00" at bounding box center [325, 126] width 8 height 5
type input "0"
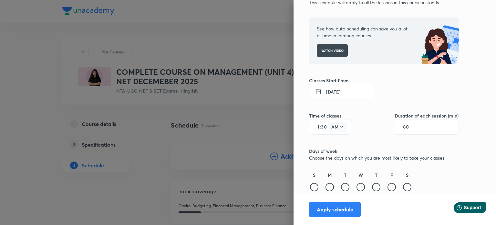
type input "30"
click at [339, 126] on icon at bounding box center [341, 126] width 5 height 5
click at [330, 142] on div "PM" at bounding box center [333, 143] width 23 height 16
click at [407, 126] on input "60" at bounding box center [409, 126] width 12 height 5
type input "90"
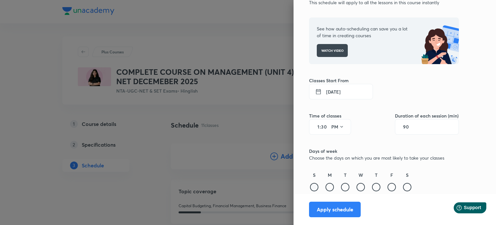
click at [310, 186] on div at bounding box center [314, 187] width 8 height 8
click at [326, 187] on div at bounding box center [330, 187] width 8 height 8
click at [341, 187] on div at bounding box center [345, 187] width 8 height 8
click at [350, 187] on div "S M T W T F S" at bounding box center [384, 181] width 150 height 21
click at [357, 187] on div at bounding box center [361, 187] width 8 height 8
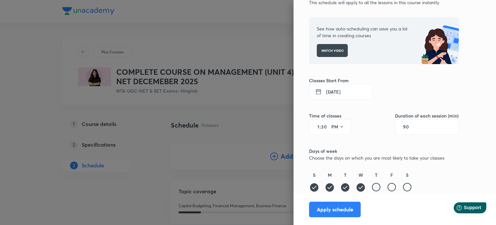
click at [372, 187] on div at bounding box center [376, 187] width 8 height 8
click at [388, 188] on div at bounding box center [392, 187] width 8 height 8
click at [403, 186] on div at bounding box center [407, 187] width 8 height 8
click at [336, 208] on button "Apply schedule" at bounding box center [335, 209] width 52 height 16
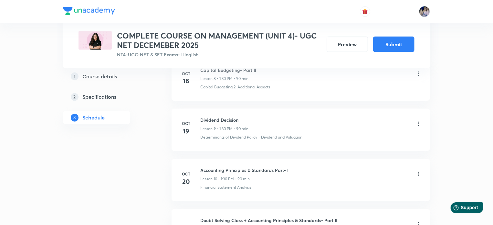
scroll to position [549, 0]
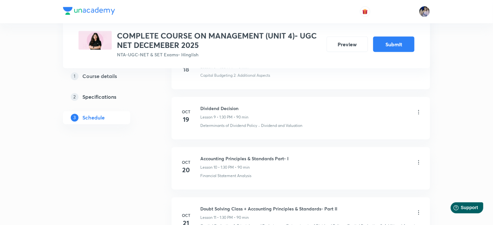
click at [419, 112] on icon at bounding box center [419, 112] width 1 height 4
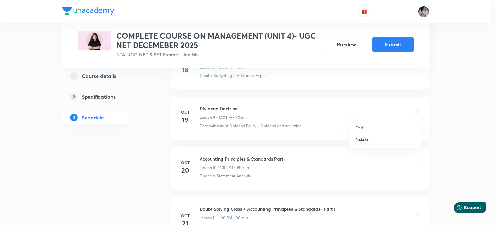
click at [358, 127] on p "Edit" at bounding box center [359, 127] width 8 height 7
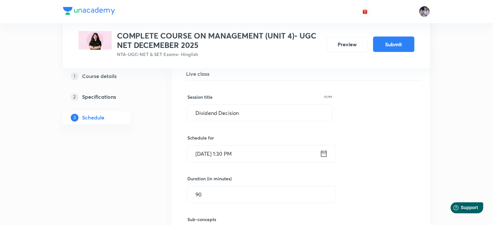
scroll to position [614, 0]
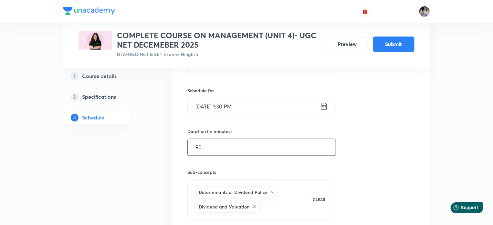
click at [219, 147] on input "90" at bounding box center [262, 147] width 148 height 16
type input "9"
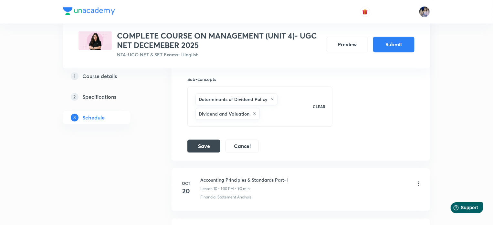
scroll to position [711, 0]
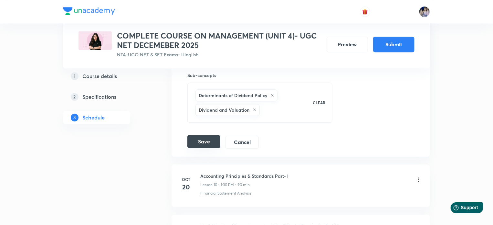
type input "120"
click at [207, 141] on button "Save" at bounding box center [203, 141] width 33 height 13
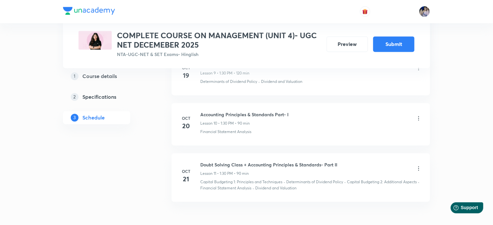
scroll to position [597, 0]
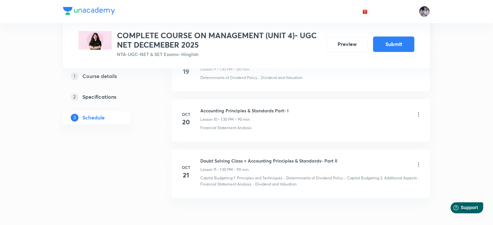
click at [419, 113] on icon at bounding box center [419, 114] width 1 height 4
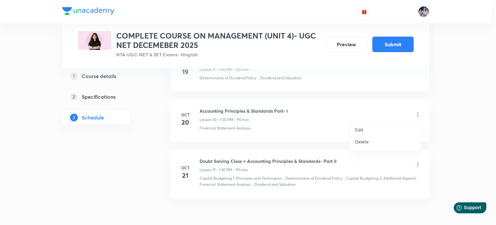
click at [360, 129] on p "Edit" at bounding box center [359, 129] width 8 height 7
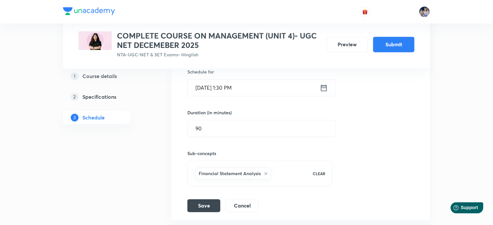
scroll to position [726, 0]
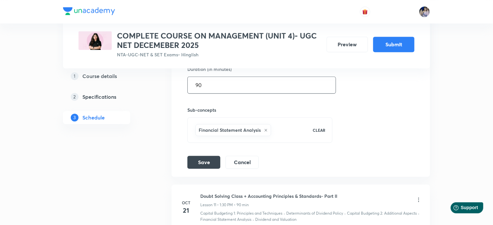
click at [204, 85] on input "90" at bounding box center [262, 85] width 148 height 16
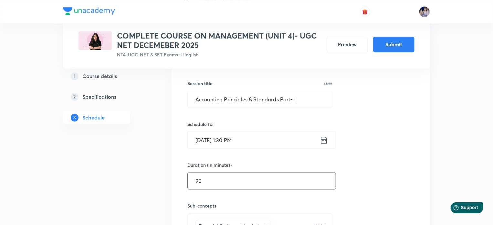
scroll to position [630, 0]
click at [324, 140] on icon at bounding box center [324, 141] width 8 height 9
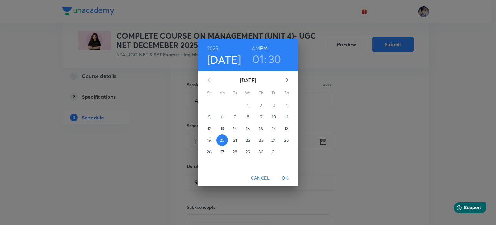
click at [287, 139] on p "25" at bounding box center [286, 140] width 5 height 6
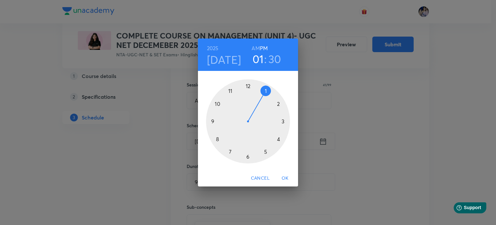
click at [286, 177] on span "OK" at bounding box center [286, 178] width 16 height 8
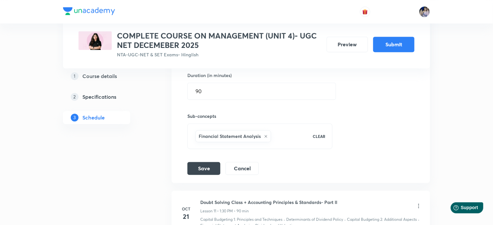
scroll to position [759, 0]
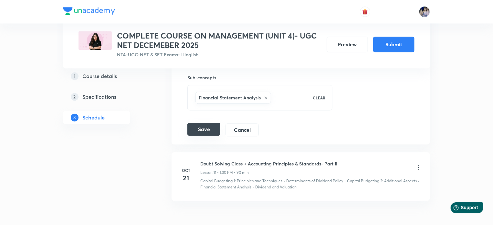
click at [199, 127] on button "Save" at bounding box center [203, 128] width 33 height 13
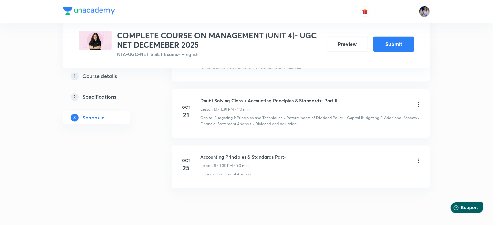
scroll to position [597, 0]
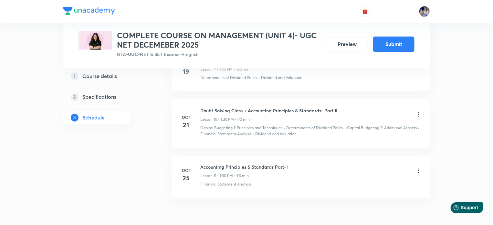
click at [419, 111] on icon at bounding box center [419, 114] width 6 height 6
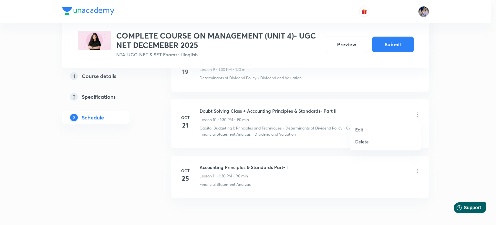
click at [356, 128] on p "Edit" at bounding box center [359, 129] width 8 height 7
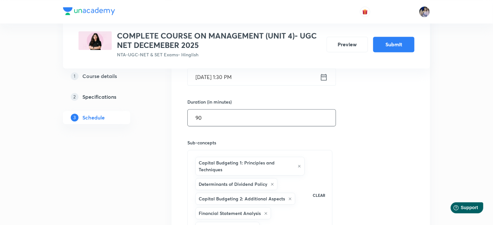
scroll to position [662, 0]
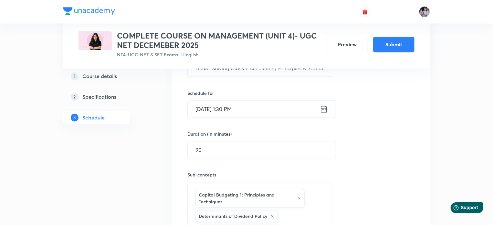
click at [326, 108] on icon at bounding box center [324, 109] width 6 height 6
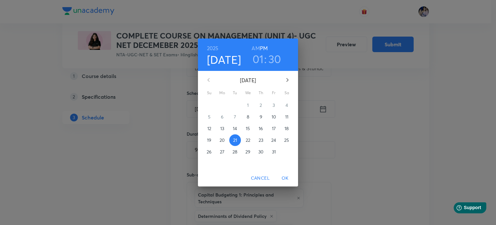
click at [209, 152] on p "26" at bounding box center [209, 151] width 5 height 6
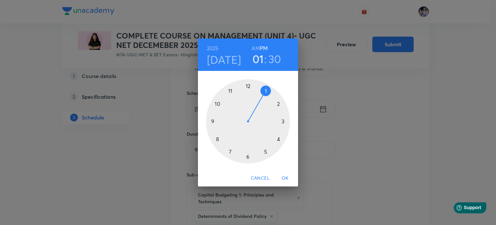
click at [287, 177] on span "OK" at bounding box center [286, 178] width 16 height 8
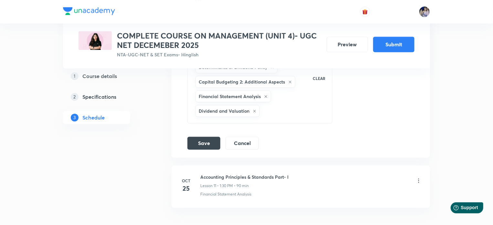
scroll to position [823, 0]
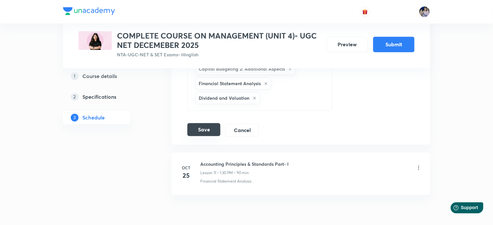
click at [201, 125] on button "Save" at bounding box center [203, 129] width 33 height 13
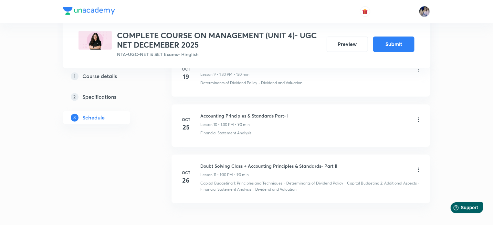
scroll to position [582, 0]
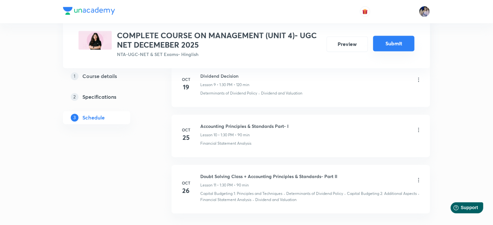
click at [387, 47] on button "Submit" at bounding box center [393, 44] width 41 height 16
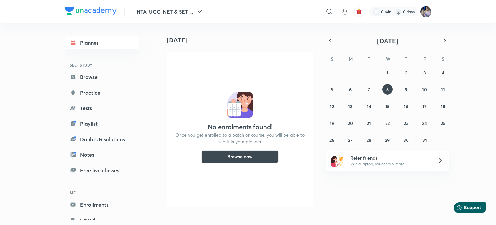
click at [426, 11] on img at bounding box center [426, 11] width 11 height 11
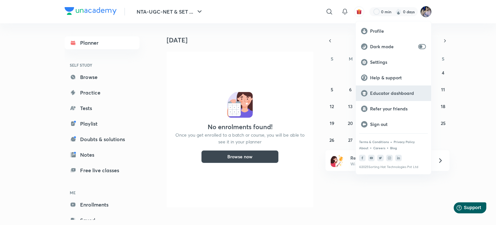
click at [402, 93] on p "Educator dashboard" at bounding box center [398, 93] width 56 height 6
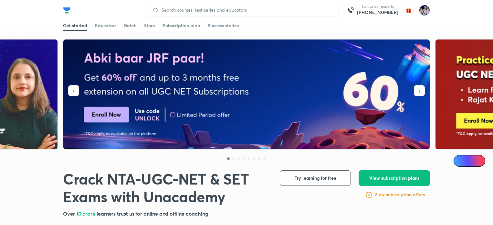
click at [424, 13] on img at bounding box center [424, 10] width 11 height 11
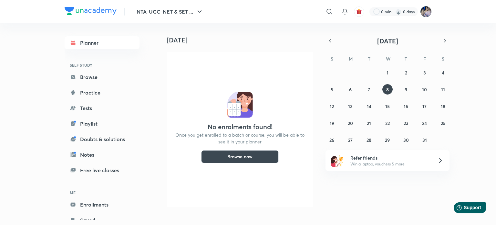
click at [426, 13] on img at bounding box center [426, 11] width 11 height 11
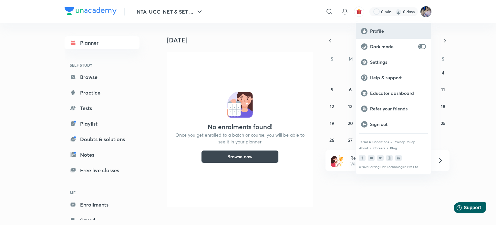
click at [384, 31] on p "Profile" at bounding box center [398, 31] width 56 height 6
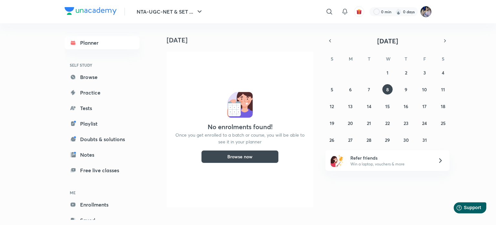
click at [429, 13] on img at bounding box center [426, 11] width 11 height 11
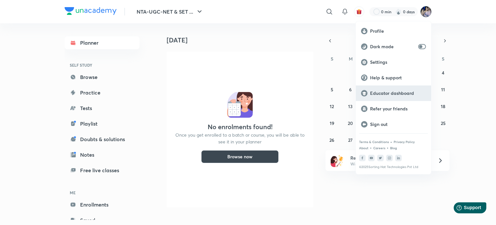
click at [387, 94] on p "Educator dashboard" at bounding box center [398, 93] width 56 height 6
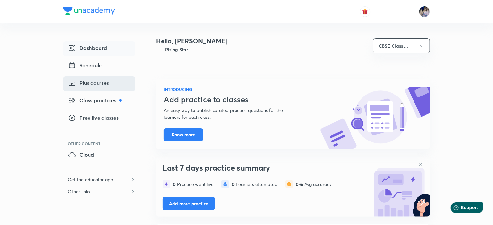
click at [104, 82] on span "Plus courses" at bounding box center [88, 83] width 41 height 8
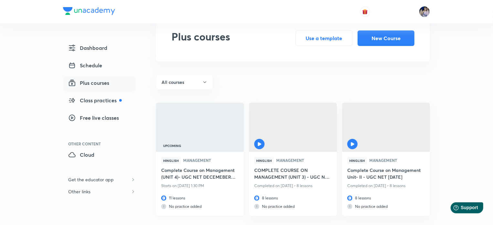
scroll to position [32, 0]
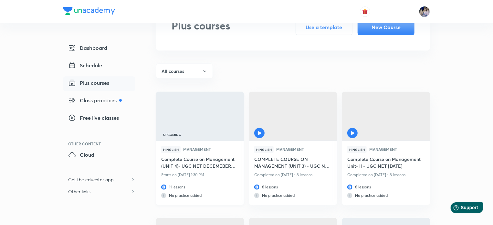
click at [210, 164] on h6 "Complete Course on Management (UNIT 4)- UGC NET DECEMEBER 2025" at bounding box center [200, 162] width 78 height 15
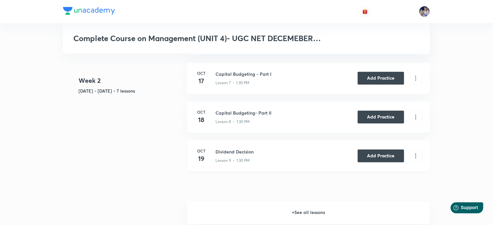
scroll to position [564, 0]
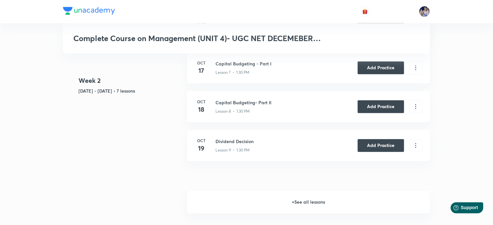
click at [308, 202] on h6 "+ See all lessons" at bounding box center [308, 202] width 243 height 23
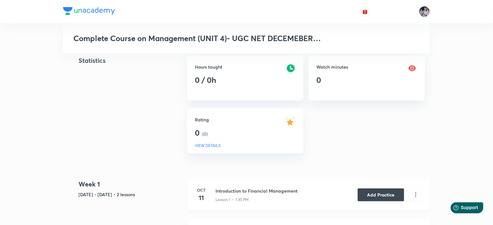
scroll to position [105, 0]
